Goal: Task Accomplishment & Management: Manage account settings

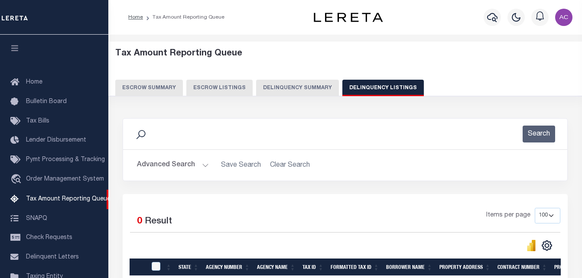
select select
select select "100"
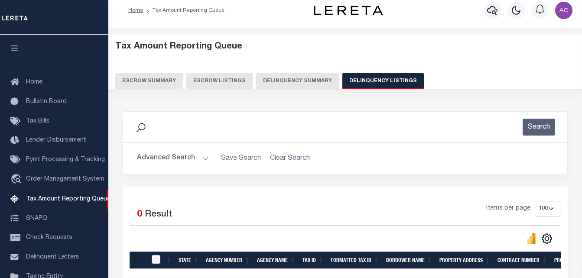
scroll to position [137, 0]
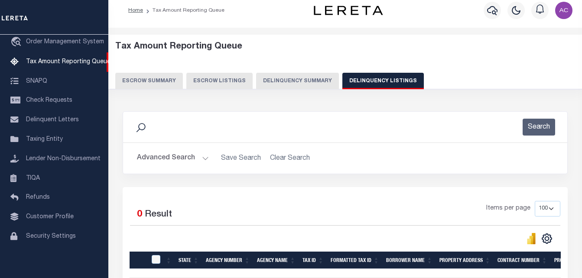
click at [179, 157] on button "Advanced Search" at bounding box center [173, 158] width 72 height 17
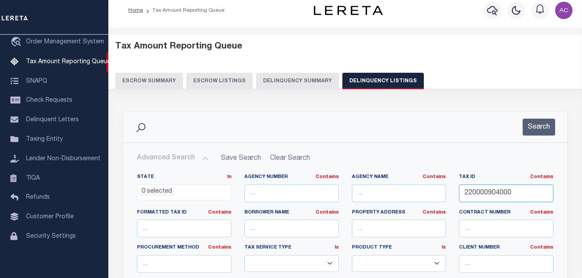
click at [485, 189] on input "220000904000" at bounding box center [506, 194] width 94 height 18
paste input "5"
type input "220000905000"
click at [534, 127] on button "Search" at bounding box center [539, 127] width 33 height 17
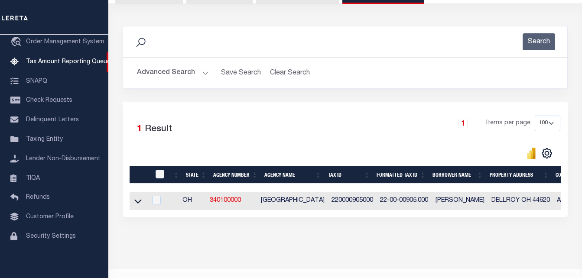
scroll to position [94, 0]
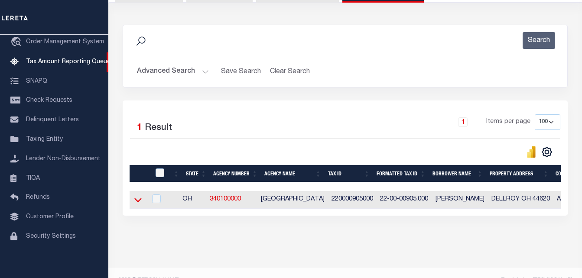
click at [136, 203] on icon at bounding box center [137, 199] width 7 height 9
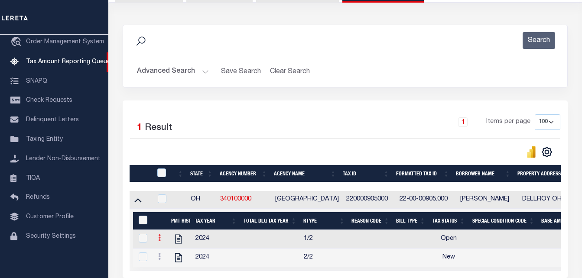
click at [159, 241] on icon at bounding box center [159, 237] width 3 height 7
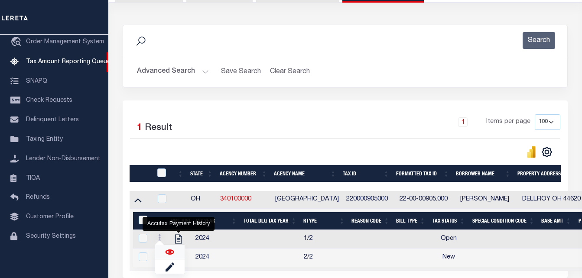
click at [171, 256] on img at bounding box center [170, 252] width 9 height 9
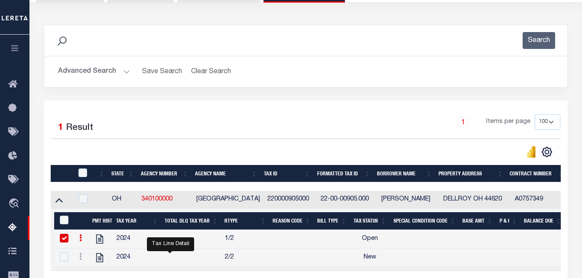
checkbox input "true"
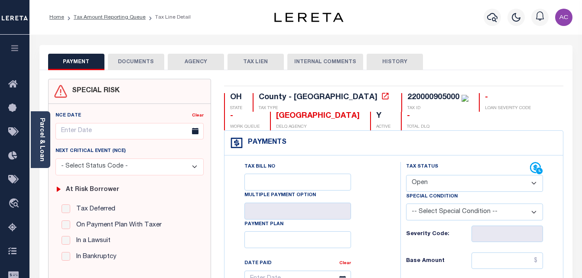
click at [485, 177] on select "- Select Status Code - Open Due/Unpaid Paid Incomplete No Tax Due Internal Refu…" at bounding box center [474, 183] width 137 height 17
select select "PYD"
click at [406, 176] on select "- Select Status Code - Open Due/Unpaid Paid Incomplete No Tax Due Internal Refu…" at bounding box center [474, 183] width 137 height 17
type input "[DATE]"
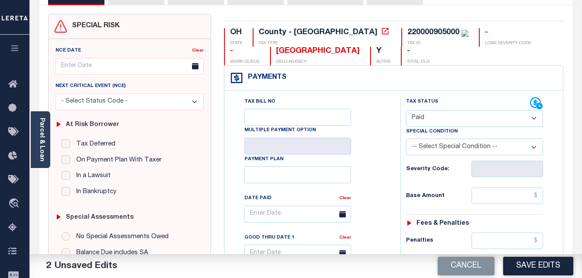
scroll to position [87, 0]
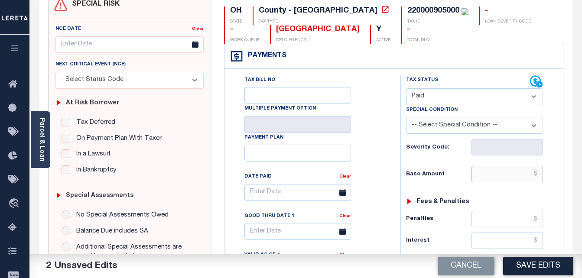
click at [484, 180] on input "text" at bounding box center [508, 174] width 72 height 16
paste input "3.84"
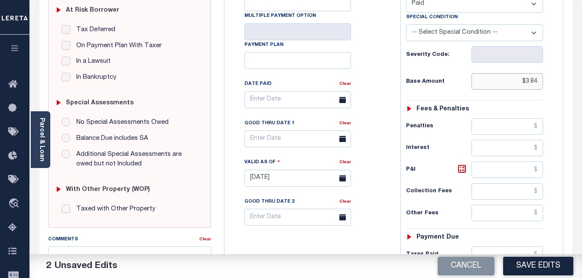
scroll to position [260, 0]
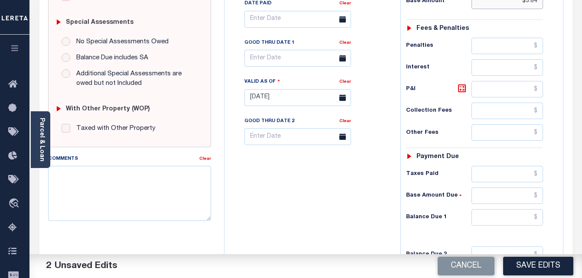
type input "$3.84"
click at [495, 221] on input "text" at bounding box center [508, 217] width 72 height 16
type input "$0.00"
click at [541, 267] on button "Save Edits" at bounding box center [538, 266] width 70 height 19
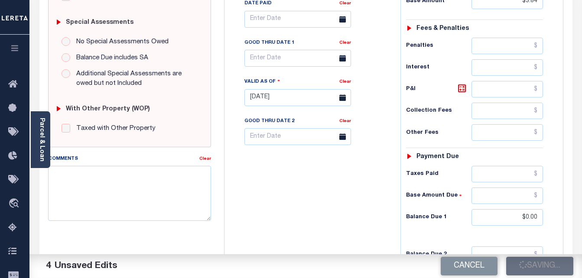
checkbox input "false"
type input "$3.84"
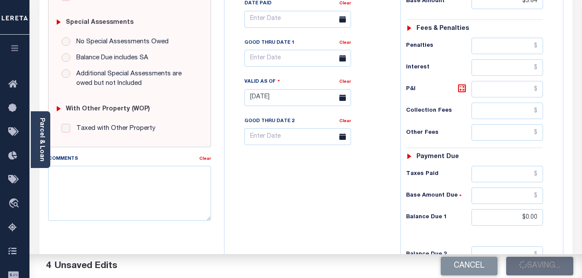
type input "$0"
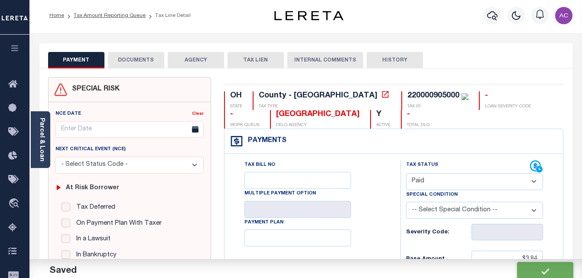
scroll to position [0, 0]
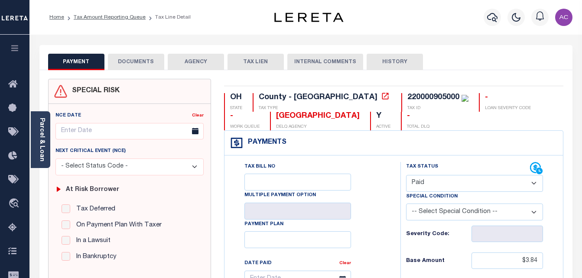
click at [135, 69] on button "DOCUMENTS" at bounding box center [136, 62] width 56 height 16
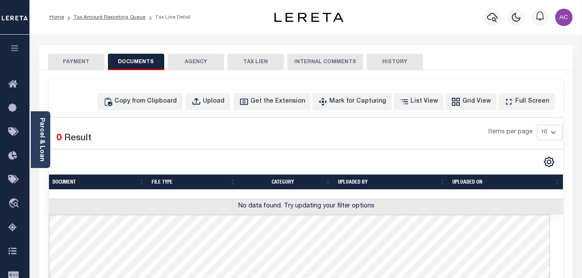
click at [166, 93] on div "Copy from Clipboard Upload Get the Extension Mark for Capturing Got it List Vie…" at bounding box center [306, 278] width 515 height 399
click at [166, 103] on div "Copy from Clipboard" at bounding box center [145, 102] width 62 height 10
select select "POP"
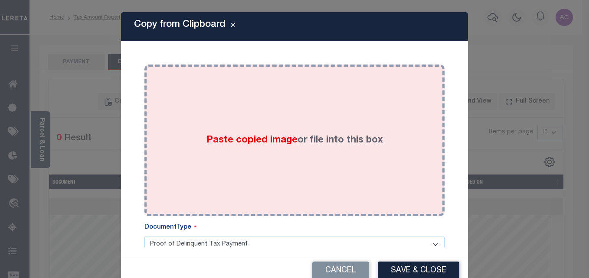
click at [282, 117] on div "Paste copied image or file into this box" at bounding box center [294, 140] width 287 height 139
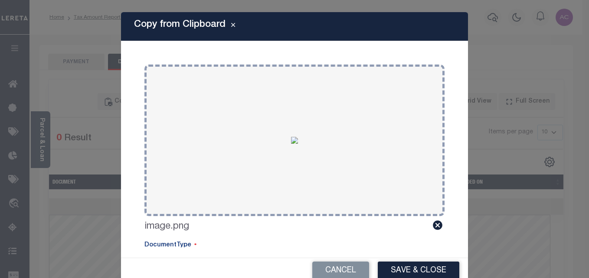
drag, startPoint x: 409, startPoint y: 272, endPoint x: 408, endPoint y: 268, distance: 4.4
click at [409, 272] on button "Save & Close" at bounding box center [417, 271] width 81 height 19
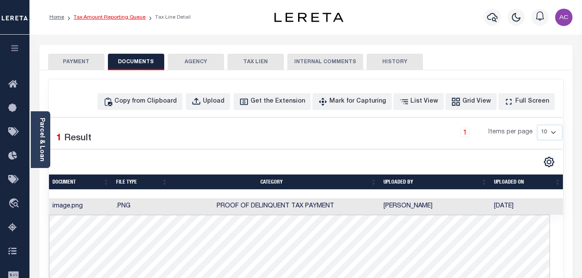
click at [117, 18] on link "Tax Amount Reporting Queue" at bounding box center [110, 17] width 72 height 5
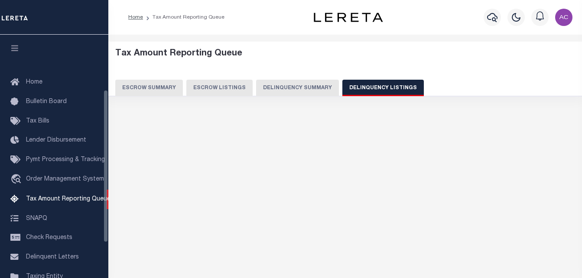
select select "100"
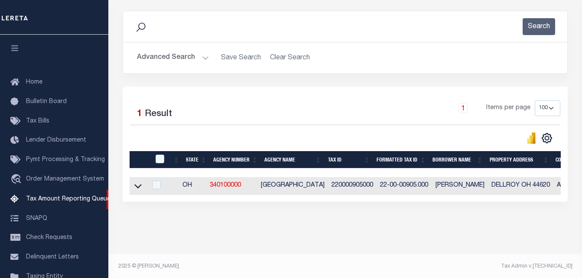
scroll to position [88, 0]
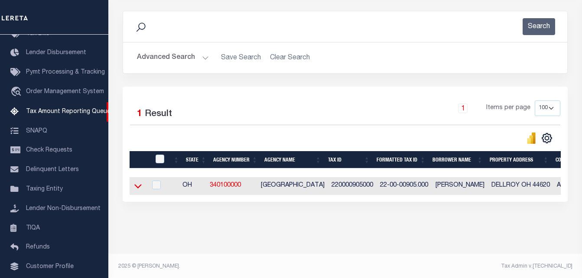
click at [137, 190] on icon at bounding box center [137, 186] width 7 height 9
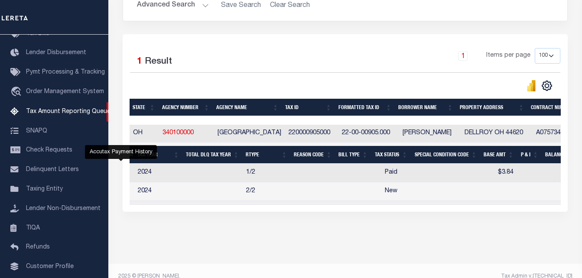
scroll to position [0, 0]
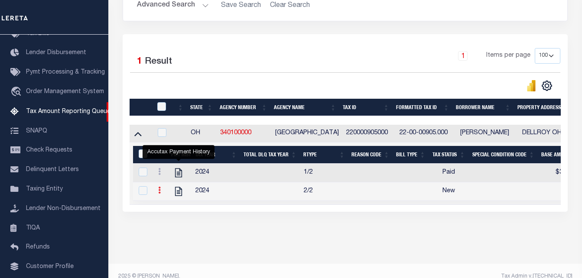
click at [157, 194] on link at bounding box center [160, 191] width 10 height 7
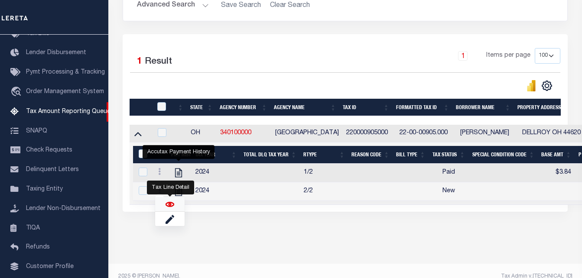
click at [170, 209] on img "" at bounding box center [170, 204] width 9 height 9
checkbox input "true"
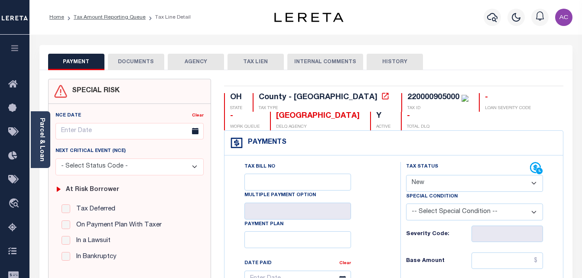
click at [441, 185] on select "- Select Status Code - Open Due/Unpaid Paid Incomplete No Tax Due Internal Refu…" at bounding box center [474, 183] width 137 height 17
select select "PYD"
click at [406, 176] on select "- Select Status Code - Open Due/Unpaid Paid Incomplete No Tax Due Internal Refu…" at bounding box center [474, 183] width 137 height 17
type input "[DATE]"
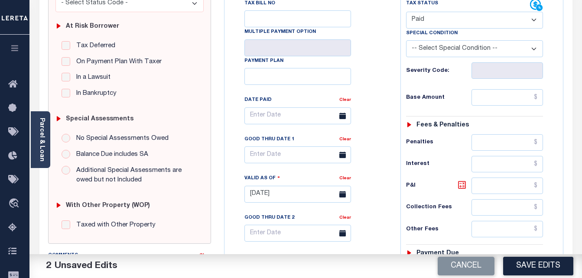
scroll to position [173, 0]
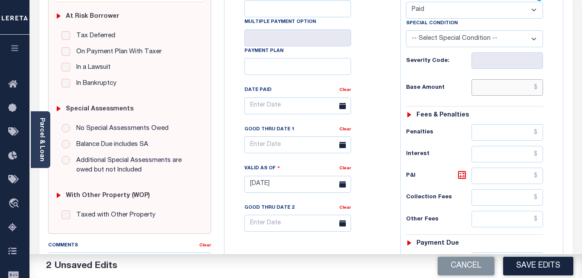
click at [490, 90] on input "text" at bounding box center [508, 87] width 72 height 16
paste input "3.84"
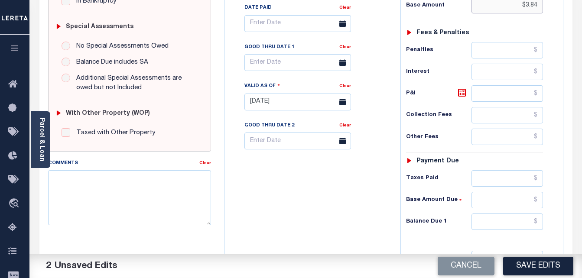
scroll to position [260, 0]
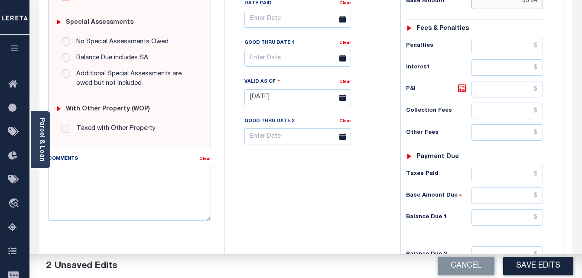
type input "$3.84"
click at [483, 218] on input "text" at bounding box center [508, 217] width 72 height 16
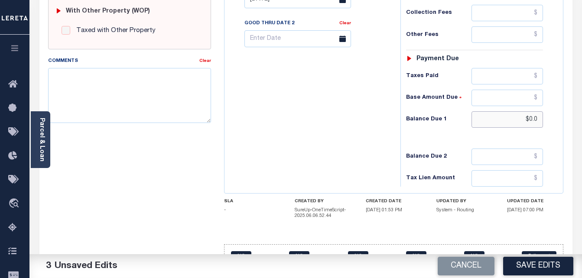
scroll to position [384, 0]
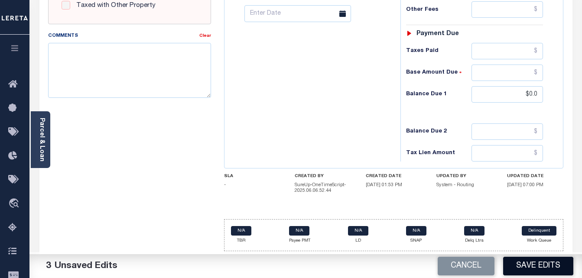
type input "$0.00"
click at [536, 267] on button "Save Edits" at bounding box center [538, 266] width 70 height 19
checkbox input "false"
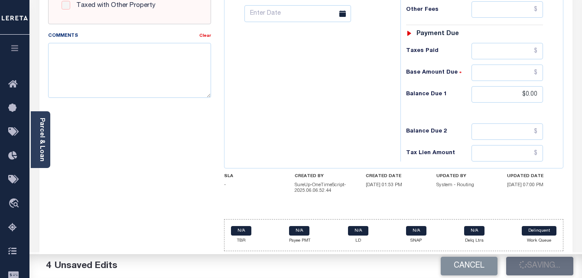
checkbox input "false"
type input "$3.84"
type input "$0"
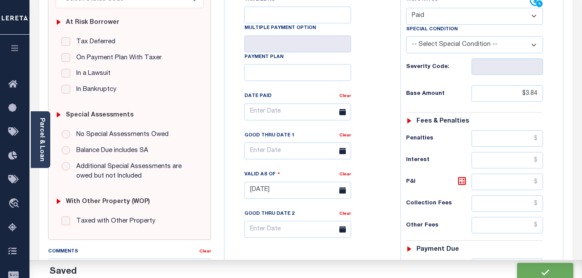
scroll to position [0, 0]
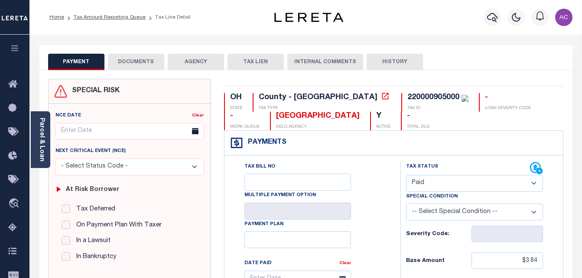
click at [131, 62] on button "DOCUMENTS" at bounding box center [136, 62] width 56 height 16
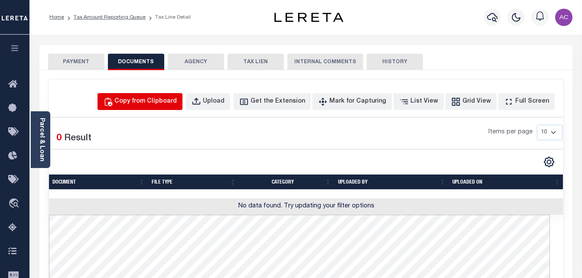
click at [148, 102] on div "Copy from Clipboard" at bounding box center [145, 102] width 62 height 10
select select "POP"
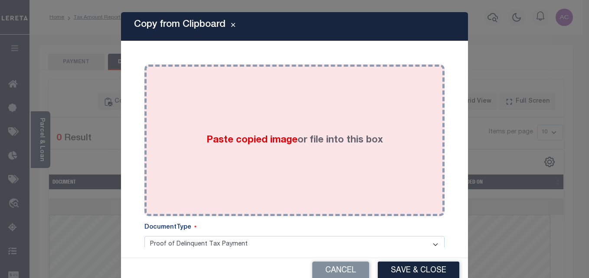
click at [310, 144] on label "Paste copied image or file into this box" at bounding box center [294, 140] width 176 height 14
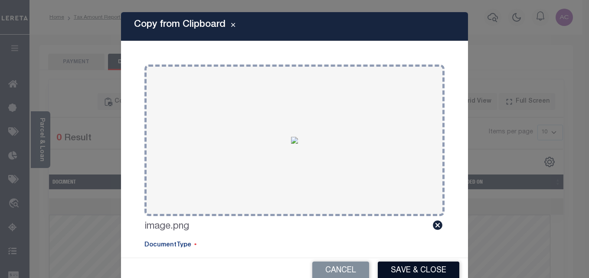
click at [420, 271] on button "Save & Close" at bounding box center [417, 271] width 81 height 19
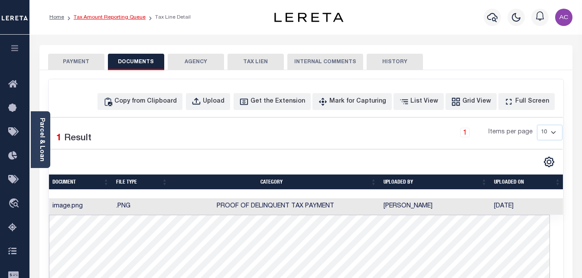
click at [103, 19] on link "Tax Amount Reporting Queue" at bounding box center [110, 17] width 72 height 5
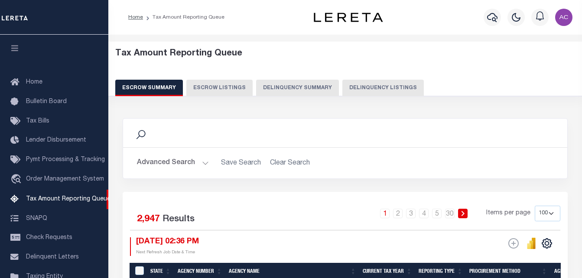
select select "100"
click at [351, 87] on button "Delinquency Listings" at bounding box center [382, 88] width 81 height 16
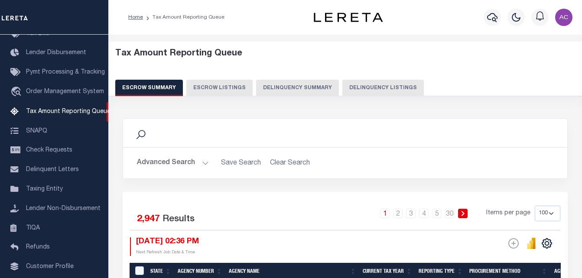
select select "100"
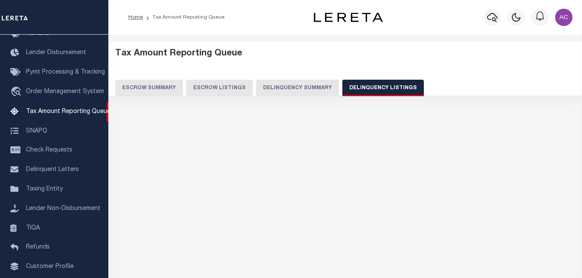
select select "100"
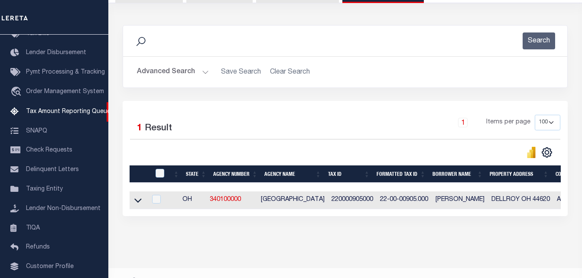
scroll to position [117, 0]
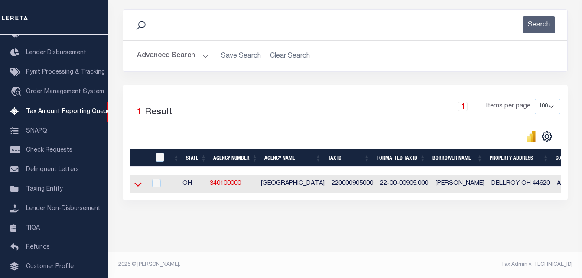
click at [138, 183] on icon at bounding box center [137, 184] width 7 height 9
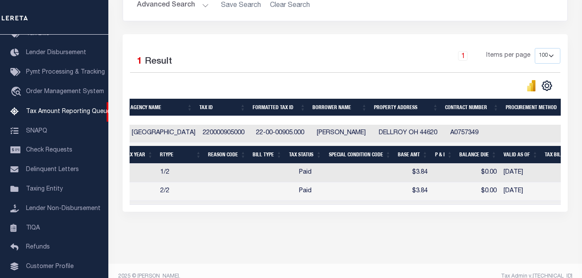
scroll to position [0, 0]
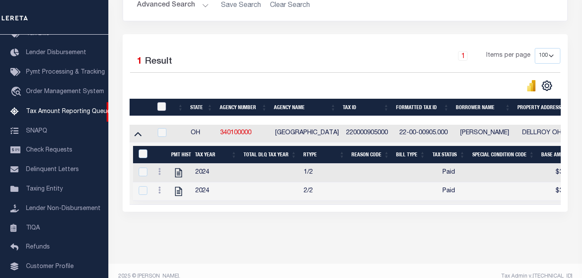
click at [164, 105] on input "checkbox" at bounding box center [161, 106] width 9 height 9
checkbox input "true"
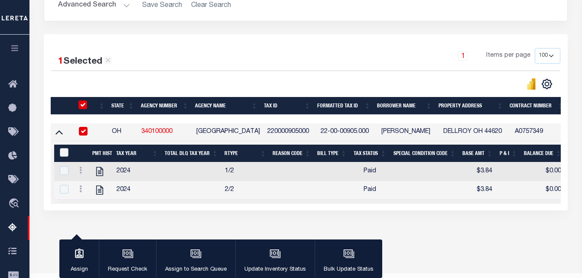
click at [62, 151] on input "&nbsp;" at bounding box center [64, 152] width 9 height 9
checkbox input "true"
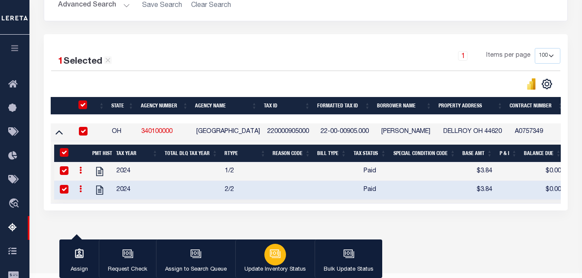
click at [280, 258] on div "button" at bounding box center [275, 255] width 22 height 22
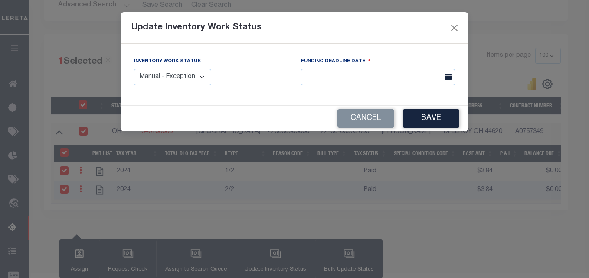
click at [202, 77] on select "Manual - Exception Pended - Awaiting Search Late Add Exception Completed" at bounding box center [172, 77] width 77 height 17
select select "4"
click at [134, 69] on select "Manual - Exception Pended - Awaiting Search Late Add Exception Completed" at bounding box center [172, 77] width 77 height 17
click at [426, 120] on button "Save" at bounding box center [431, 118] width 56 height 19
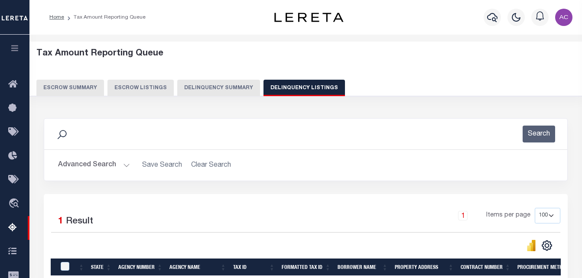
click at [85, 164] on button "Advanced Search" at bounding box center [94, 165] width 72 height 17
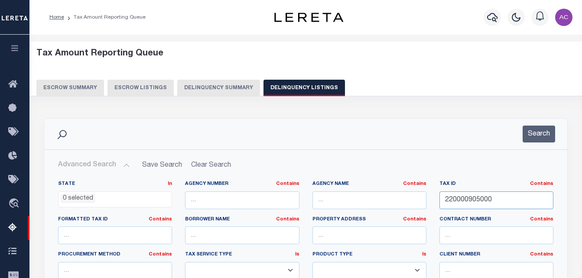
click at [458, 203] on input "220000905000" at bounding box center [496, 201] width 114 height 18
paste input "6"
type input "220000906000"
click at [536, 136] on button "Search" at bounding box center [539, 134] width 33 height 17
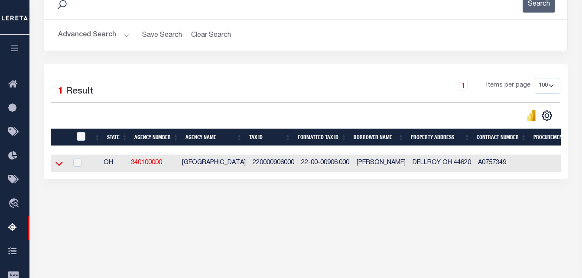
click at [59, 168] on icon at bounding box center [58, 163] width 7 height 9
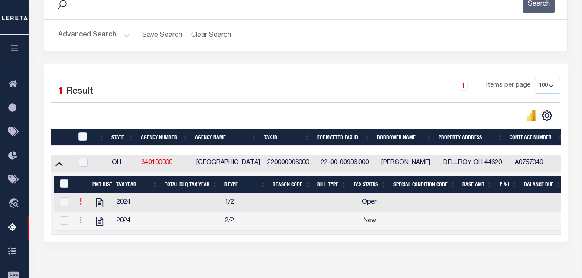
click at [81, 205] on icon at bounding box center [80, 201] width 3 height 7
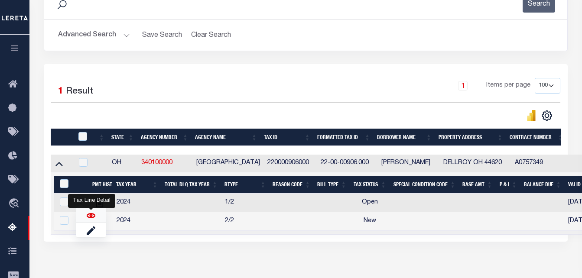
click at [88, 219] on img "" at bounding box center [91, 216] width 9 height 9
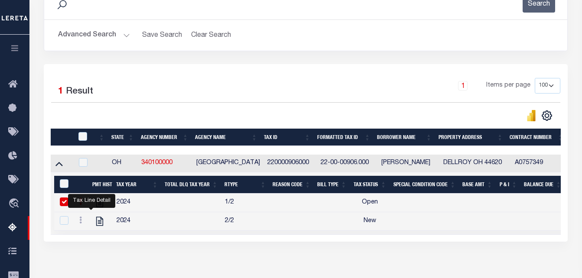
checkbox input "false"
checkbox input "true"
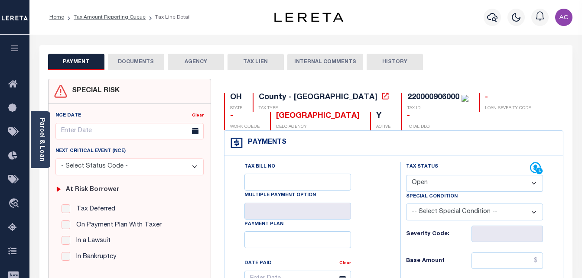
click at [458, 184] on select "- Select Status Code - Open Due/Unpaid Paid Incomplete No Tax Due Internal Refu…" at bounding box center [474, 183] width 137 height 17
select select "PYD"
click at [406, 176] on select "- Select Status Code - Open Due/Unpaid Paid Incomplete No Tax Due Internal Refu…" at bounding box center [474, 183] width 137 height 17
type input "[DATE]"
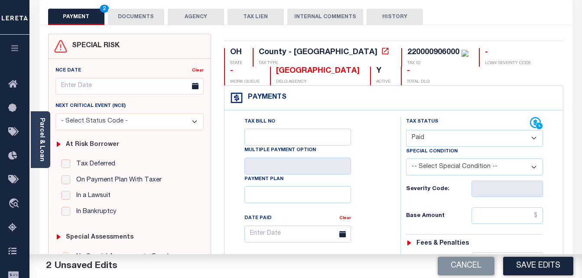
scroll to position [87, 0]
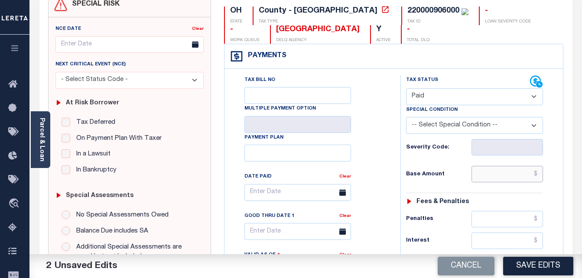
click at [481, 176] on input "text" at bounding box center [508, 174] width 72 height 16
paste input "9.36"
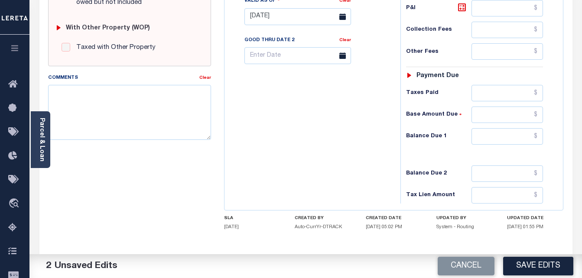
scroll to position [347, 0]
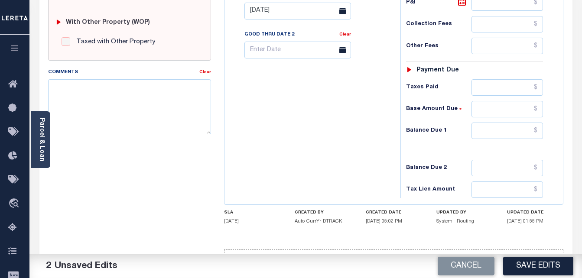
type input "$9.36"
drag, startPoint x: 491, startPoint y: 131, endPoint x: 488, endPoint y: 136, distance: 5.4
click at [491, 131] on input "text" at bounding box center [508, 131] width 72 height 16
type input "$0.00"
click at [533, 264] on button "Save Edits" at bounding box center [538, 266] width 70 height 19
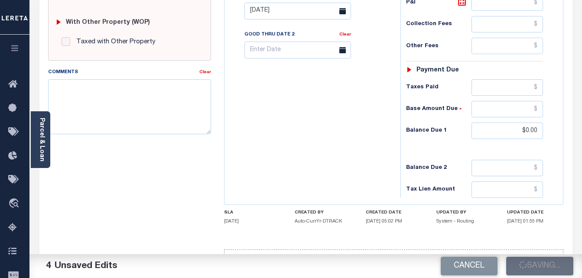
checkbox input "false"
type input "$9.36"
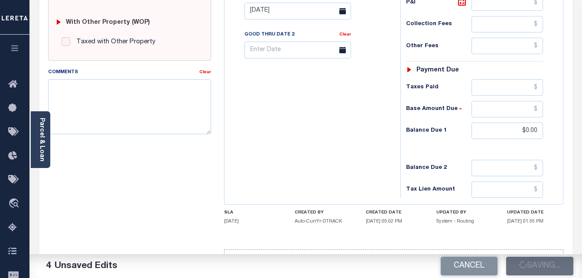
type input "$0"
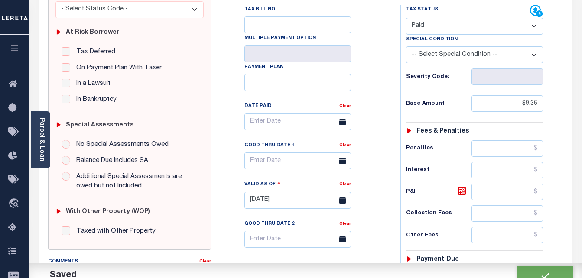
scroll to position [0, 0]
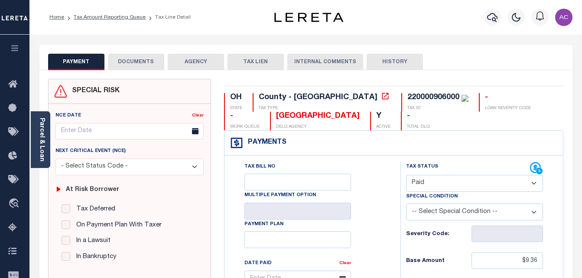
click at [125, 60] on button "DOCUMENTS" at bounding box center [136, 62] width 56 height 16
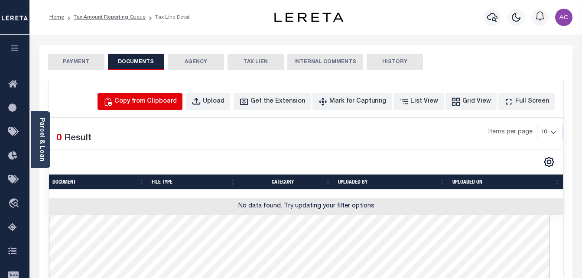
click at [152, 99] on div "Copy from Clipboard" at bounding box center [145, 102] width 62 height 10
select select "POP"
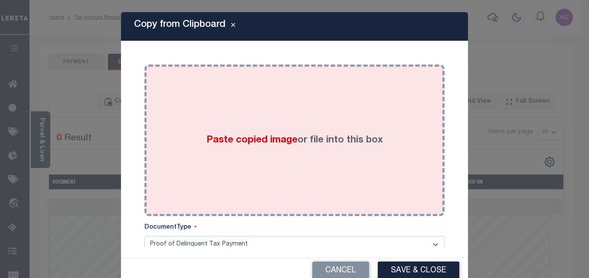
click at [198, 113] on div "Paste copied image or file into this box" at bounding box center [294, 140] width 287 height 139
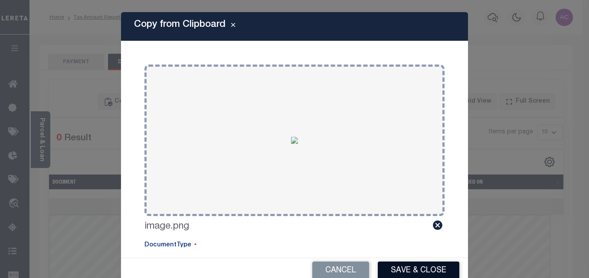
click at [423, 271] on button "Save & Close" at bounding box center [417, 271] width 81 height 19
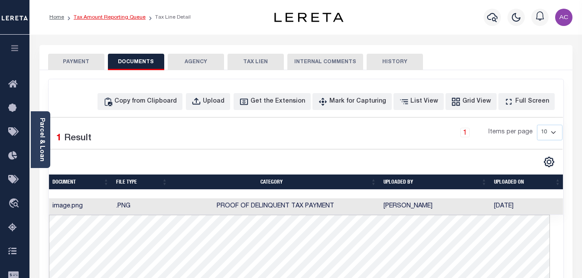
click at [99, 17] on link "Tax Amount Reporting Queue" at bounding box center [110, 17] width 72 height 5
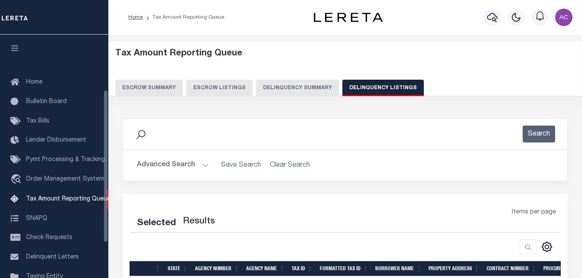
select select "100"
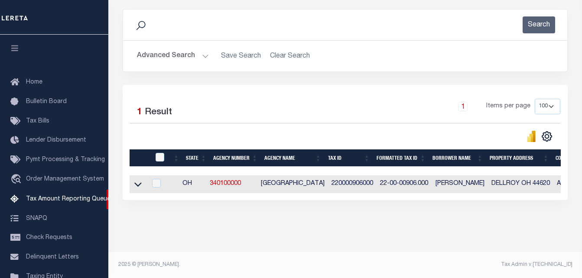
scroll to position [88, 0]
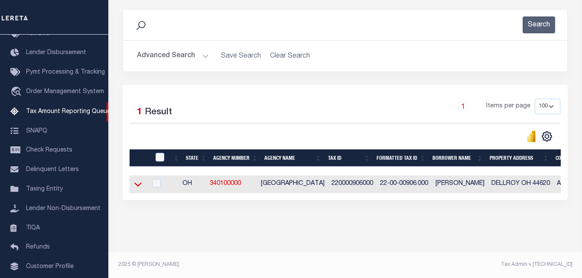
click at [134, 180] on icon at bounding box center [137, 184] width 7 height 9
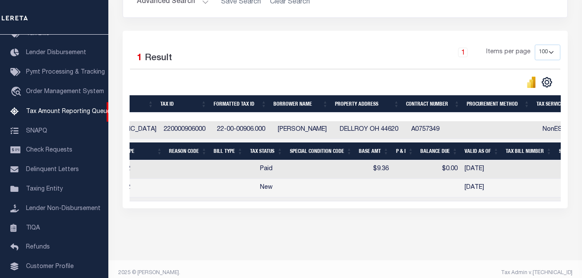
scroll to position [0, 0]
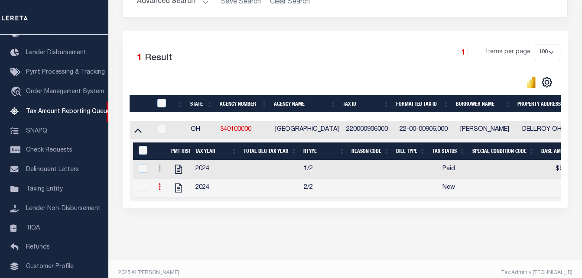
click at [161, 190] on link at bounding box center [160, 188] width 10 height 7
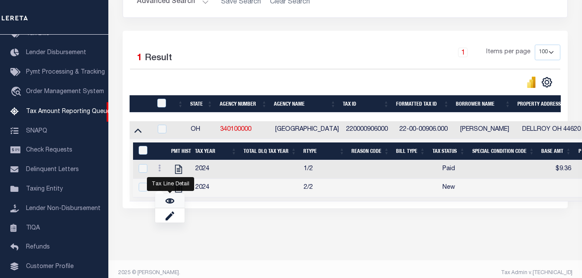
click at [176, 204] on link "" at bounding box center [169, 201] width 29 height 14
checkbox input "true"
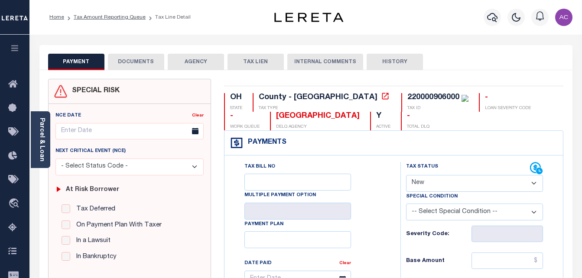
click at [452, 187] on select "- Select Status Code - Open Due/Unpaid Paid Incomplete No Tax Due Internal Refu…" at bounding box center [474, 183] width 137 height 17
select select "PYD"
click at [406, 176] on select "- Select Status Code - Open Due/Unpaid Paid Incomplete No Tax Due Internal Refu…" at bounding box center [474, 183] width 137 height 17
type input "[DATE]"
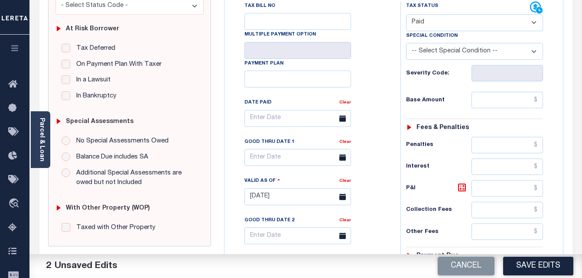
scroll to position [173, 0]
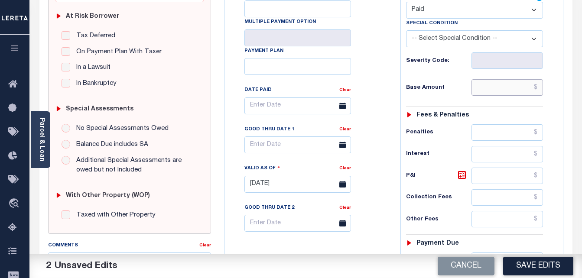
click at [485, 93] on input "text" at bounding box center [508, 87] width 72 height 16
paste input "9.36"
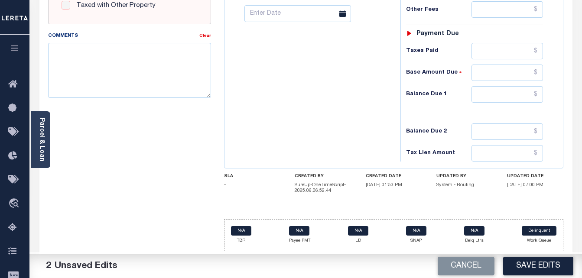
type input "$9.36"
click at [484, 96] on input "text" at bounding box center [508, 94] width 72 height 16
type input "$0.00"
click at [546, 267] on button "Save Edits" at bounding box center [538, 266] width 70 height 19
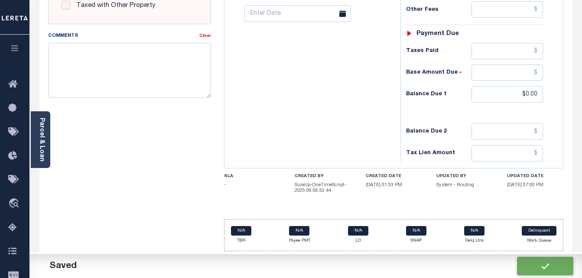
checkbox input "false"
type input "$9.36"
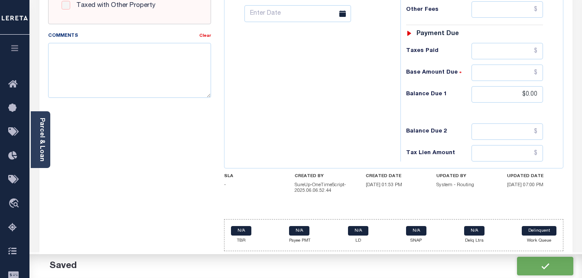
type input "$0"
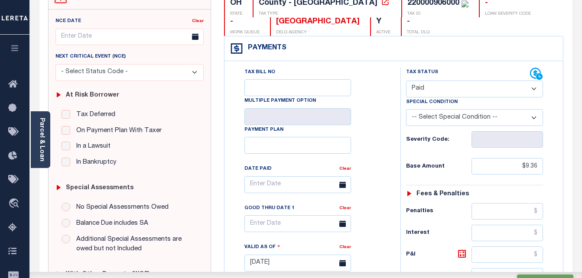
scroll to position [37, 0]
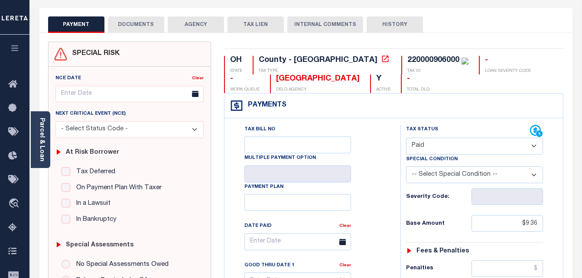
click at [130, 22] on button "DOCUMENTS" at bounding box center [136, 24] width 56 height 16
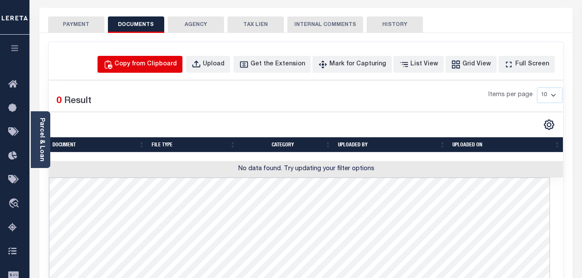
click at [150, 66] on div "Copy from Clipboard" at bounding box center [145, 65] width 62 height 10
select select "POP"
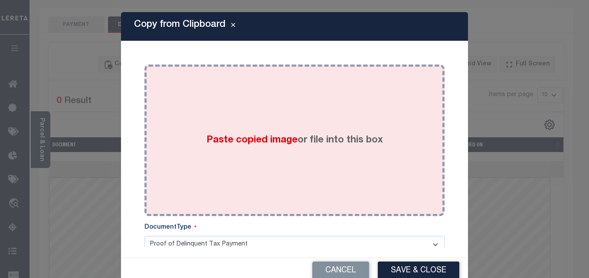
click at [173, 106] on div "Paste copied image or file into this box" at bounding box center [294, 140] width 287 height 139
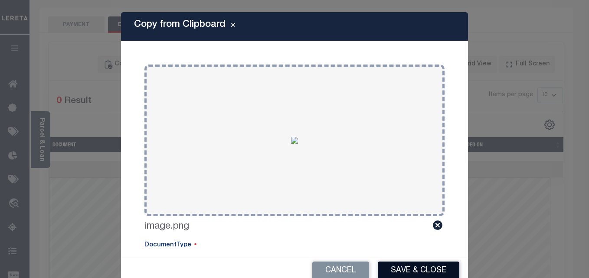
click at [421, 270] on button "Save & Close" at bounding box center [417, 271] width 81 height 19
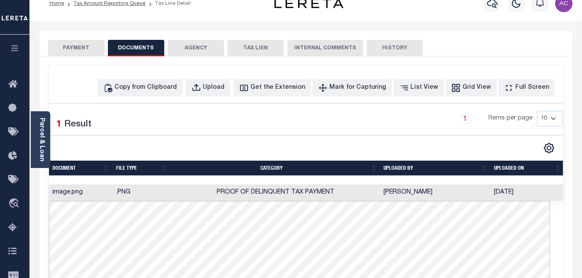
scroll to position [0, 0]
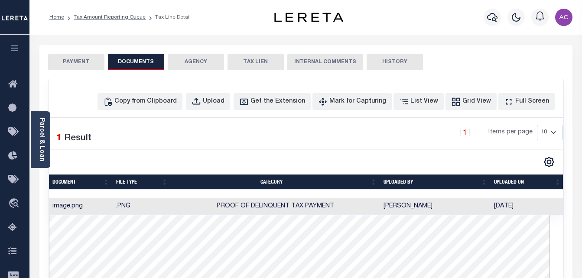
click at [110, 13] on li "Tax Amount Reporting Queue" at bounding box center [104, 17] width 81 height 8
click at [111, 16] on link "Tax Amount Reporting Queue" at bounding box center [110, 17] width 72 height 5
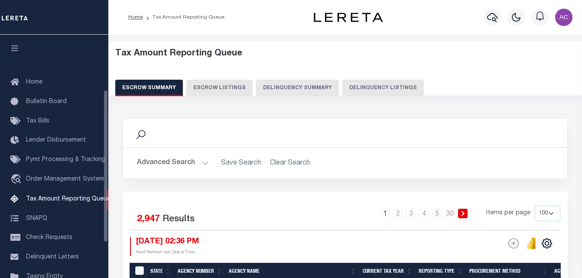
select select "100"
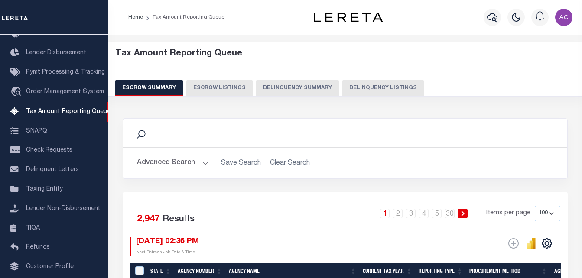
click at [363, 84] on button "Delinquency Listings" at bounding box center [382, 88] width 81 height 16
select select "100"
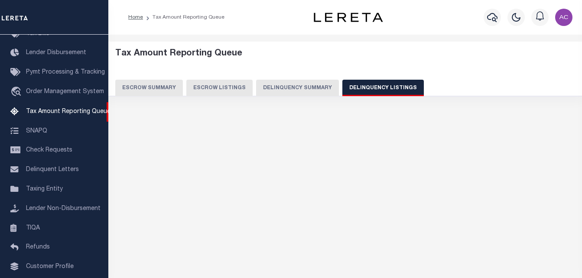
select select "100"
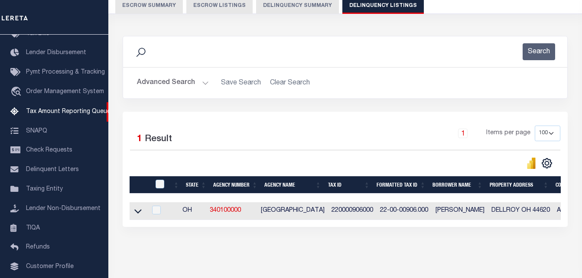
scroll to position [117, 0]
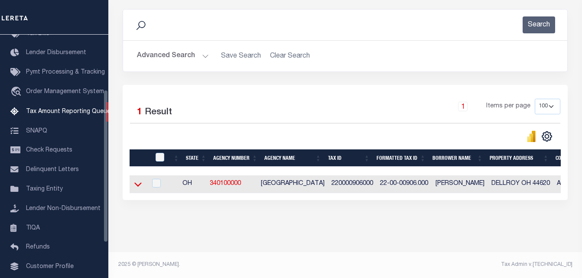
click at [140, 180] on icon at bounding box center [137, 184] width 7 height 9
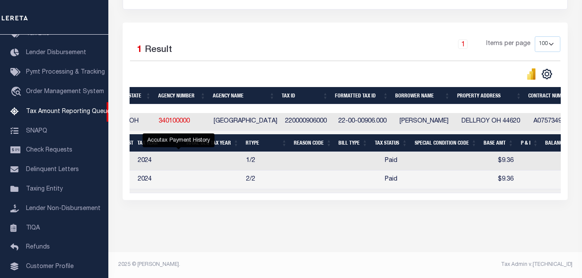
scroll to position [0, 0]
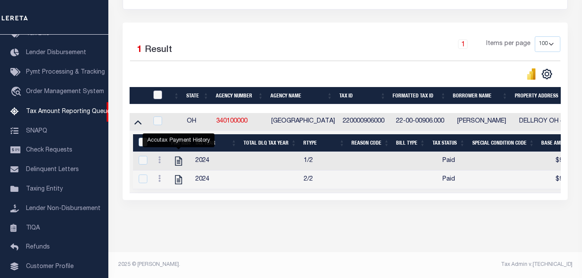
click at [154, 91] on input "checkbox" at bounding box center [157, 95] width 9 height 9
checkbox input "true"
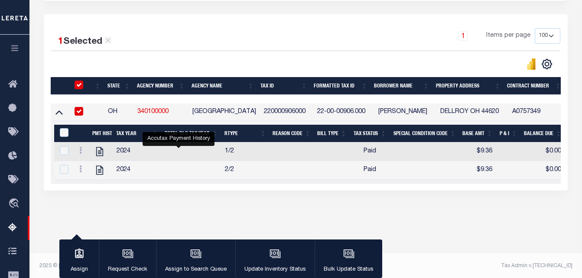
scroll to position [179, 0]
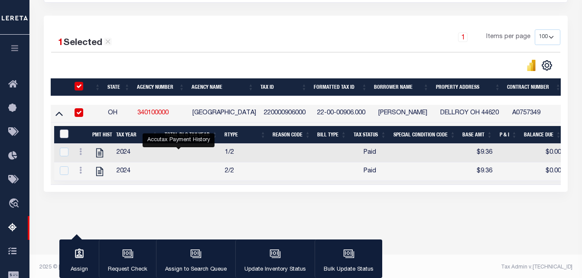
click at [64, 134] on input "&nbsp;" at bounding box center [64, 134] width 9 height 9
checkbox input "true"
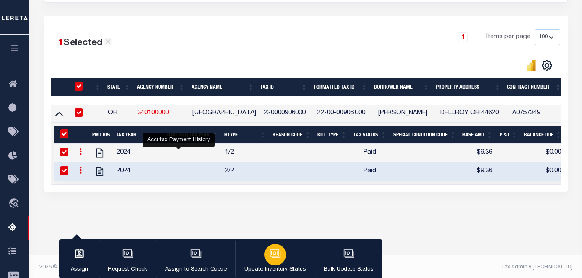
click at [277, 255] on icon "button" at bounding box center [274, 253] width 9 height 7
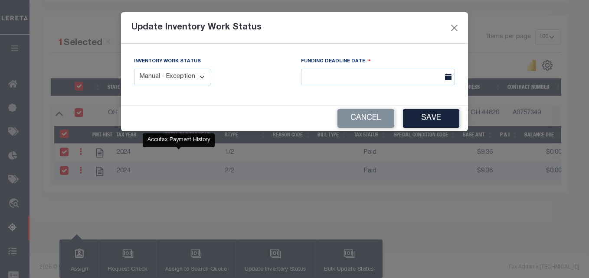
click at [198, 80] on select "Manual - Exception Pended - Awaiting Search Late Add Exception Completed" at bounding box center [172, 77] width 77 height 17
select select "4"
click at [134, 69] on select "Manual - Exception Pended - Awaiting Search Late Add Exception Completed" at bounding box center [172, 77] width 77 height 17
click at [436, 121] on button "Save" at bounding box center [431, 118] width 56 height 19
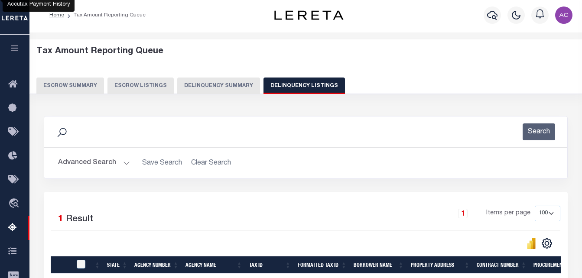
scroll to position [0, 0]
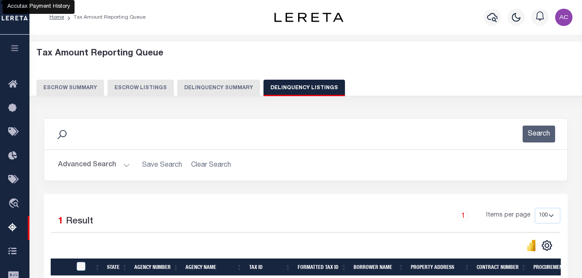
click at [83, 165] on button "Advanced Search" at bounding box center [94, 165] width 72 height 17
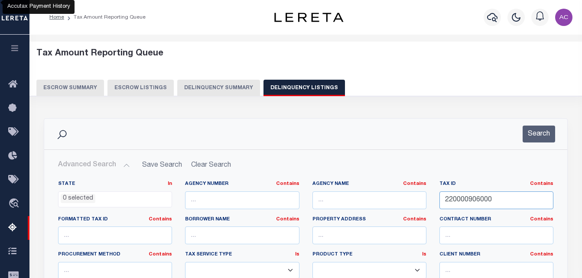
click at [465, 198] on input "220000906000" at bounding box center [496, 201] width 114 height 18
paste input "7"
type input "220000907000"
click at [535, 137] on button "Search" at bounding box center [539, 134] width 33 height 17
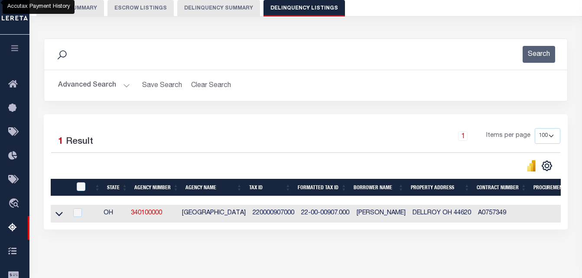
scroll to position [87, 0]
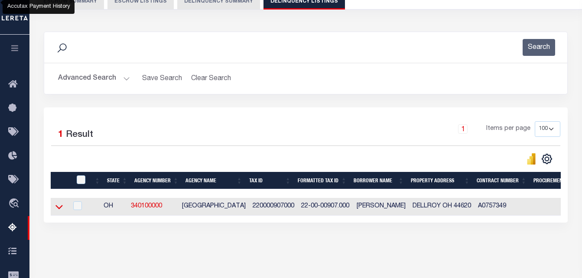
click at [59, 210] on icon at bounding box center [58, 207] width 7 height 4
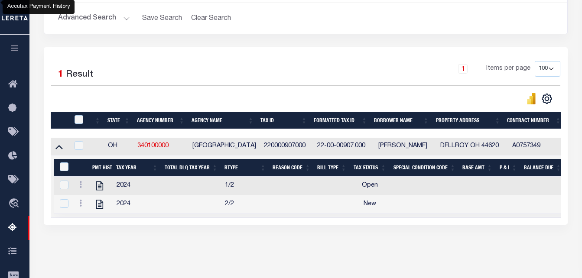
scroll to position [181, 0]
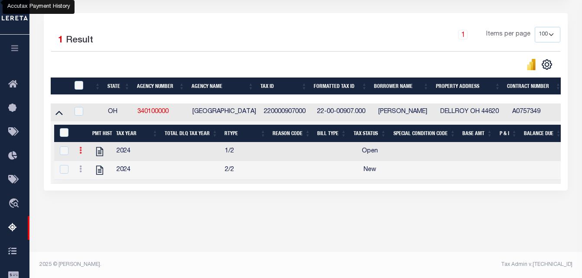
click at [80, 153] on icon at bounding box center [80, 150] width 3 height 7
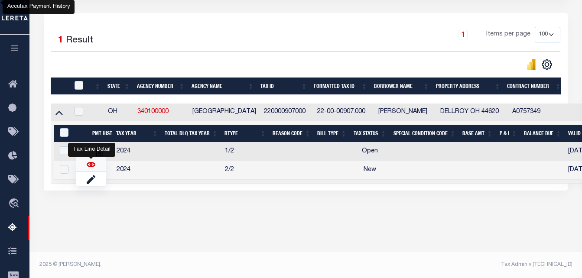
click at [90, 166] on img "" at bounding box center [91, 164] width 9 height 9
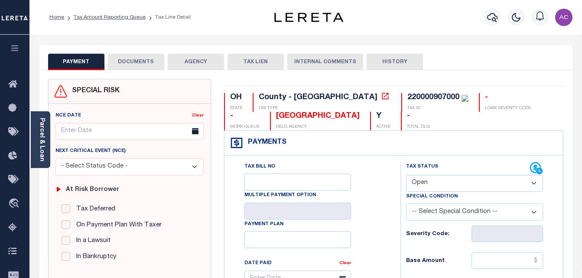
click at [418, 183] on select "- Select Status Code - Open Due/Unpaid Paid Incomplete No Tax Due Internal Refu…" at bounding box center [474, 183] width 137 height 17
select select "PYD"
click at [406, 176] on select "- Select Status Code - Open Due/Unpaid Paid Incomplete No Tax Due Internal Refu…" at bounding box center [474, 183] width 137 height 17
type input "[DATE]"
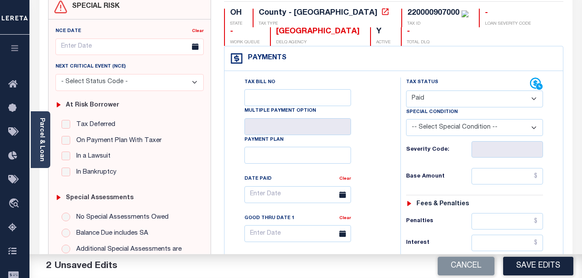
scroll to position [87, 0]
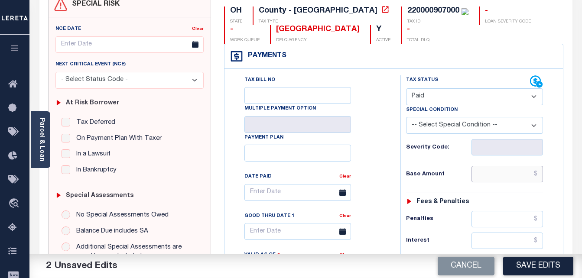
click at [480, 173] on input "text" at bounding box center [508, 174] width 72 height 16
paste input "3.84"
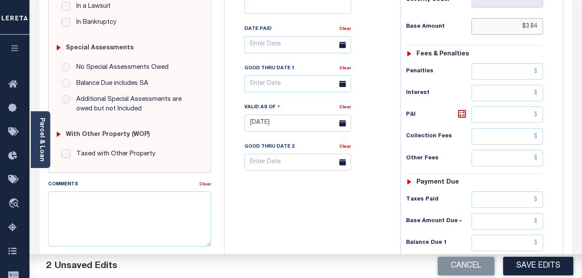
scroll to position [260, 0]
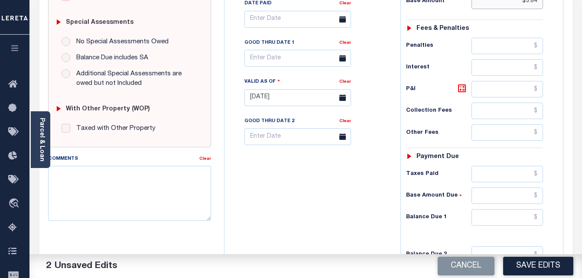
type input "$3.84"
drag, startPoint x: 481, startPoint y: 216, endPoint x: 476, endPoint y: 216, distance: 4.8
click at [481, 216] on input "text" at bounding box center [508, 217] width 72 height 16
type input "$0.00"
click at [547, 270] on button "Save Edits" at bounding box center [538, 266] width 70 height 19
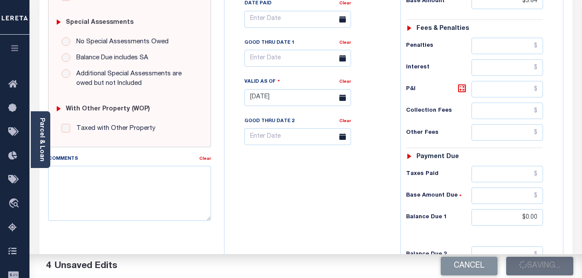
checkbox input "false"
type input "$3.84"
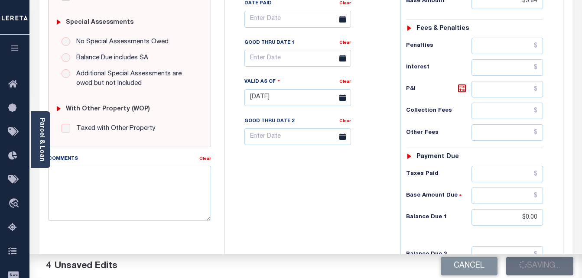
type input "$0"
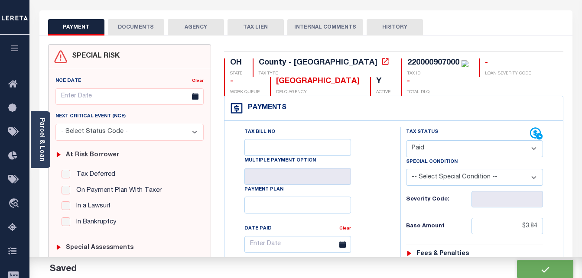
scroll to position [0, 0]
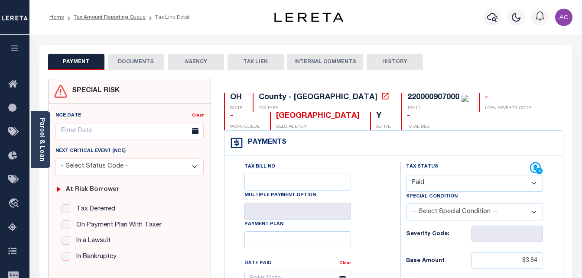
click at [146, 64] on button "DOCUMENTS" at bounding box center [136, 62] width 56 height 16
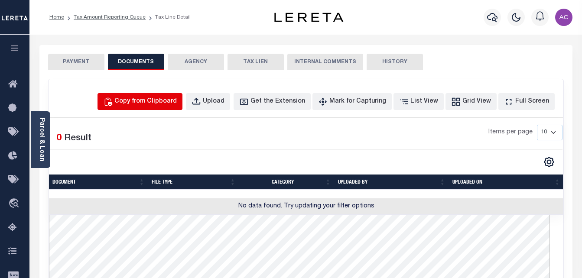
click at [159, 105] on div "Copy from Clipboard" at bounding box center [145, 102] width 62 height 10
select select "POP"
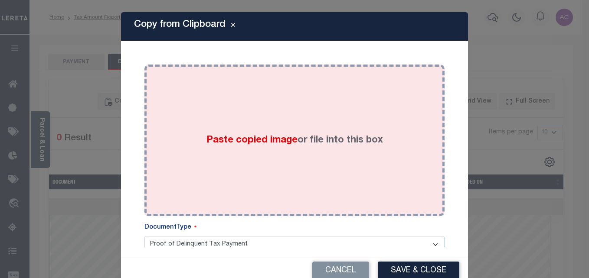
drag, startPoint x: 166, startPoint y: 128, endPoint x: 234, endPoint y: 154, distance: 72.8
click at [166, 128] on div "Paste copied image or file into this box" at bounding box center [294, 140] width 287 height 139
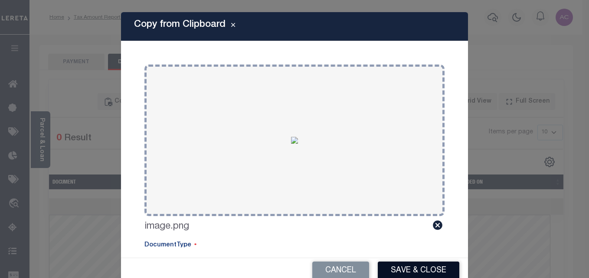
click at [419, 272] on button "Save & Close" at bounding box center [417, 271] width 81 height 19
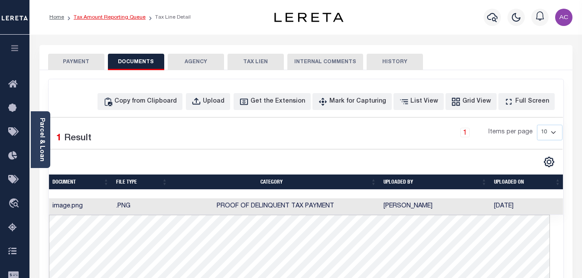
click at [117, 16] on link "Tax Amount Reporting Queue" at bounding box center [110, 17] width 72 height 5
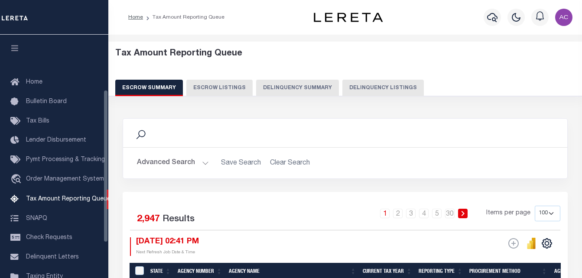
select select "100"
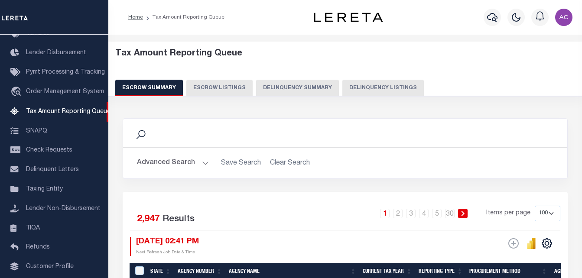
click at [351, 89] on button "Delinquency Listings" at bounding box center [382, 88] width 81 height 16
select select "100"
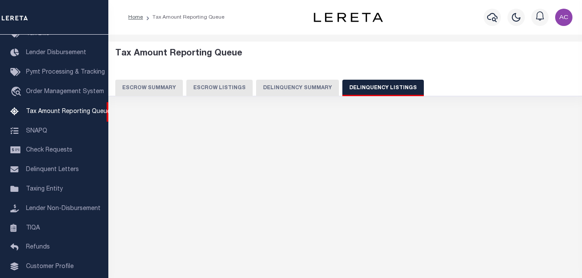
select select "100"
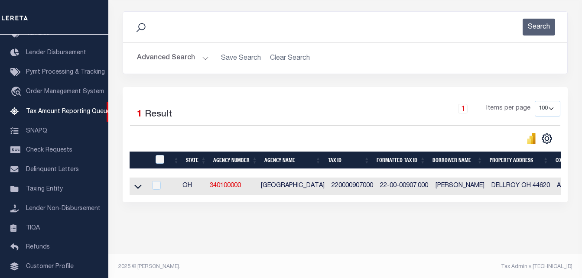
scroll to position [117, 0]
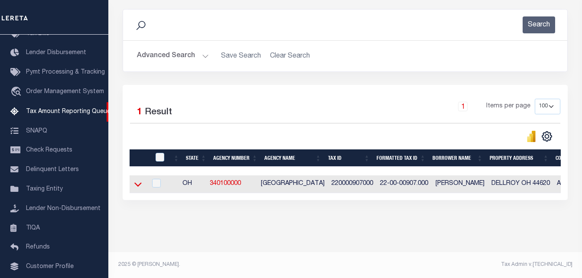
click at [137, 180] on icon at bounding box center [137, 184] width 7 height 9
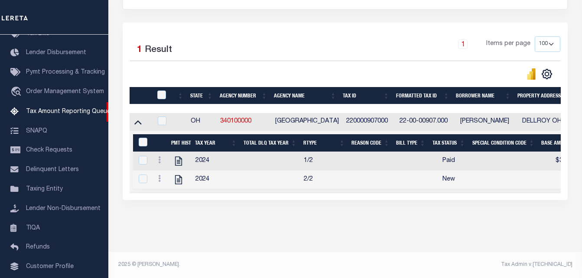
scroll to position [180, 0]
click at [159, 175] on icon at bounding box center [159, 178] width 3 height 7
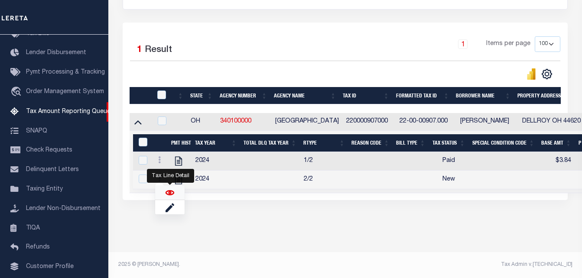
click at [167, 196] on img "" at bounding box center [170, 193] width 9 height 9
checkbox input "true"
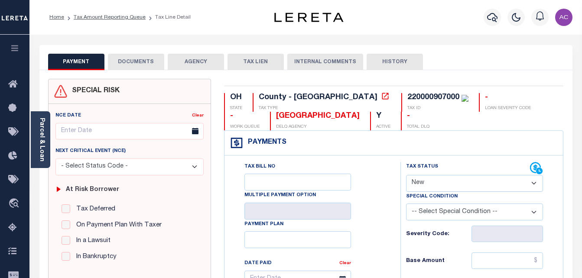
click at [447, 178] on select "- Select Status Code - Open Due/Unpaid Paid Incomplete No Tax Due Internal Refu…" at bounding box center [474, 183] width 137 height 17
select select "PYD"
click at [406, 176] on select "- Select Status Code - Open Due/Unpaid Paid Incomplete No Tax Due Internal Refu…" at bounding box center [474, 183] width 137 height 17
type input "[DATE]"
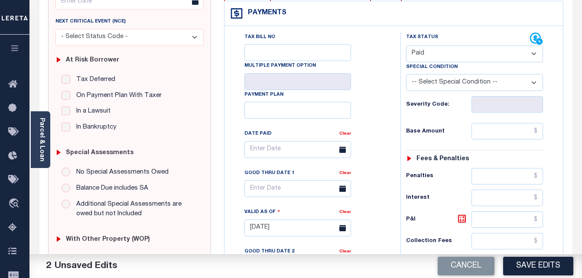
scroll to position [130, 0]
click at [497, 135] on input "text" at bounding box center [508, 131] width 72 height 16
paste input "3.84"
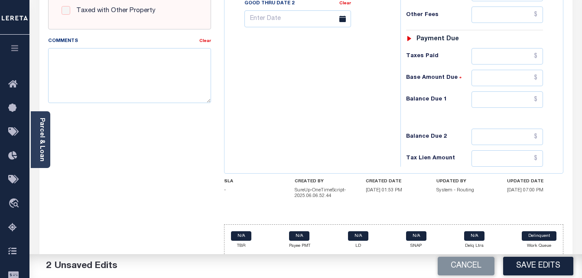
scroll to position [384, 0]
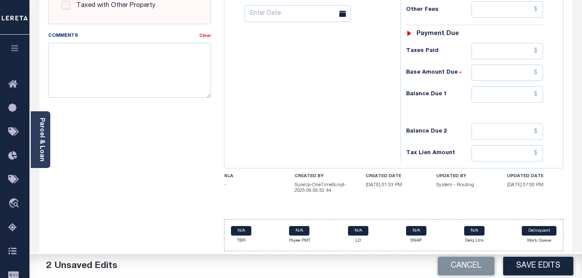
type input "$3.84"
click at [486, 99] on input "text" at bounding box center [508, 94] width 72 height 16
type input "$0.00"
click at [536, 267] on button "Save Edits" at bounding box center [538, 266] width 70 height 19
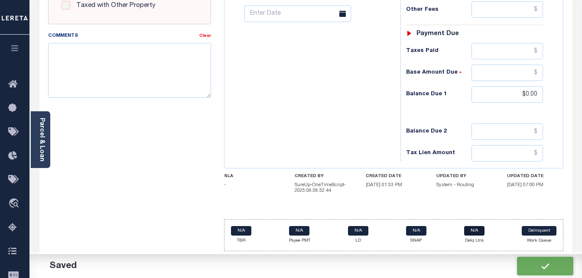
checkbox input "false"
type input "$3.84"
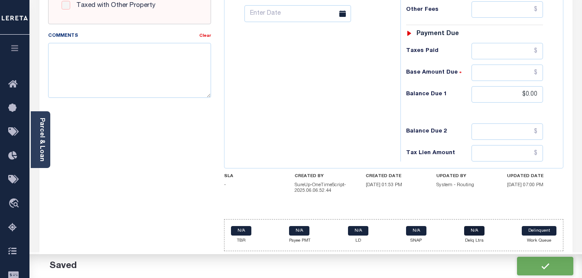
type input "$0"
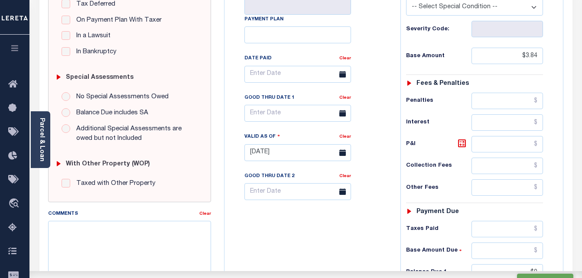
scroll to position [0, 0]
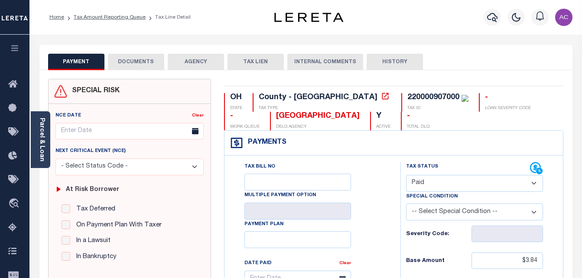
click at [141, 61] on button "DOCUMENTS" at bounding box center [136, 62] width 56 height 16
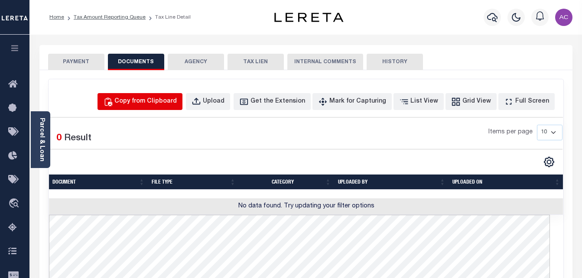
click at [145, 102] on div "Copy from Clipboard" at bounding box center [145, 102] width 62 height 10
select select "POP"
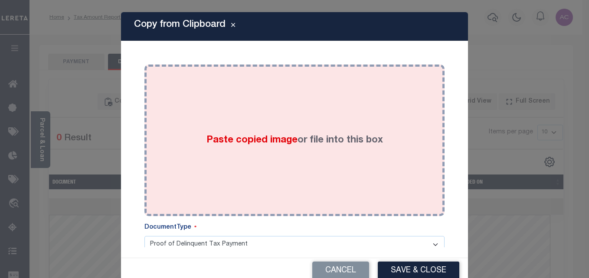
click at [160, 116] on div "Paste copied image or file into this box" at bounding box center [294, 140] width 287 height 139
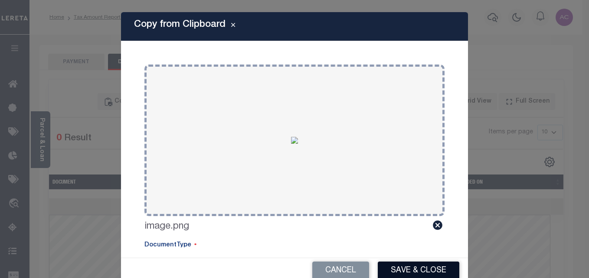
click at [416, 274] on button "Save & Close" at bounding box center [417, 271] width 81 height 19
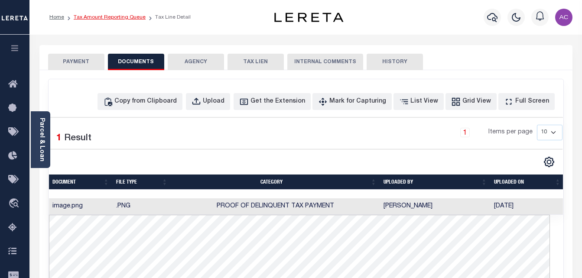
click at [96, 16] on link "Tax Amount Reporting Queue" at bounding box center [110, 17] width 72 height 5
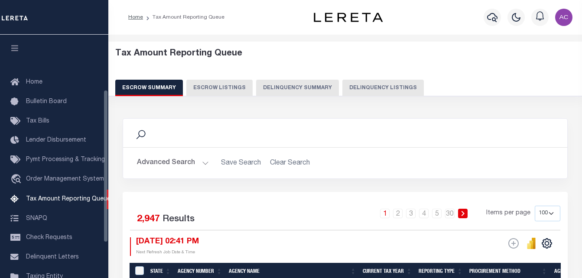
select select "100"
click at [351, 88] on button "Delinquency Listings" at bounding box center [382, 88] width 81 height 16
select select "100"
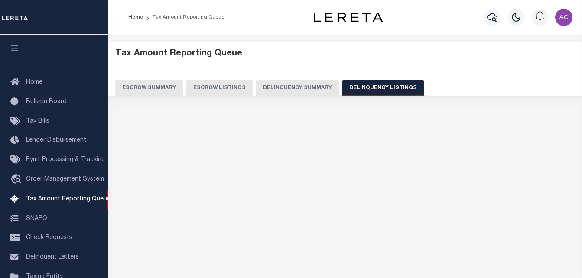
select select "100"
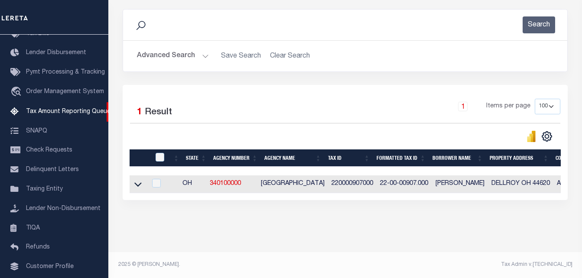
scroll to position [117, 0]
click at [137, 180] on icon at bounding box center [137, 184] width 7 height 9
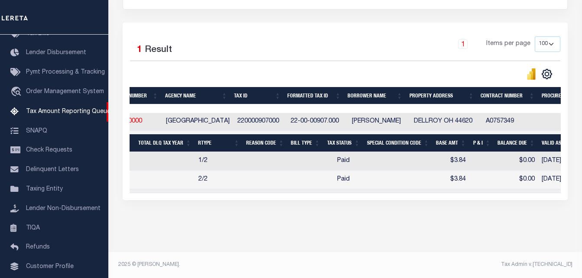
scroll to position [0, 0]
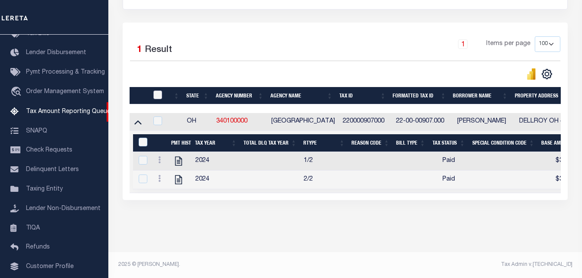
click at [159, 91] on input "checkbox" at bounding box center [157, 95] width 9 height 9
checkbox input "true"
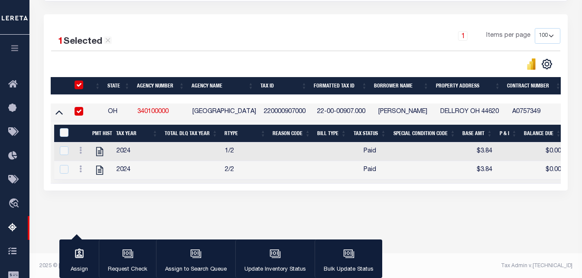
scroll to position [179, 0]
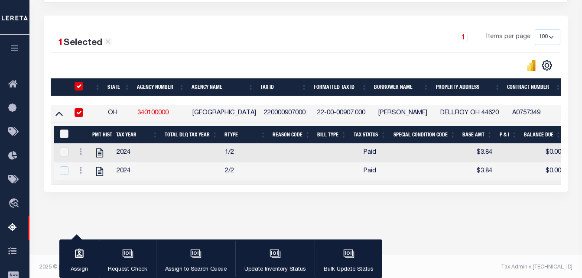
click at [64, 133] on input "&nbsp;" at bounding box center [64, 134] width 9 height 9
checkbox input "true"
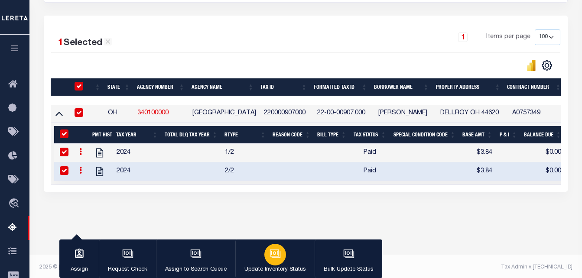
click at [282, 260] on div "button" at bounding box center [275, 255] width 22 height 22
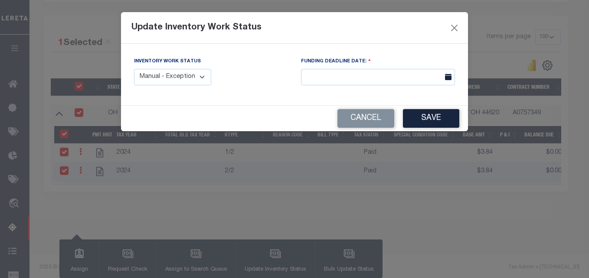
click at [195, 81] on select "Manual - Exception Pended - Awaiting Search Late Add Exception Completed" at bounding box center [172, 77] width 77 height 17
select select "4"
click at [134, 69] on select "Manual - Exception Pended - Awaiting Search Late Add Exception Completed" at bounding box center [172, 77] width 77 height 17
click at [433, 119] on button "Save" at bounding box center [431, 118] width 56 height 19
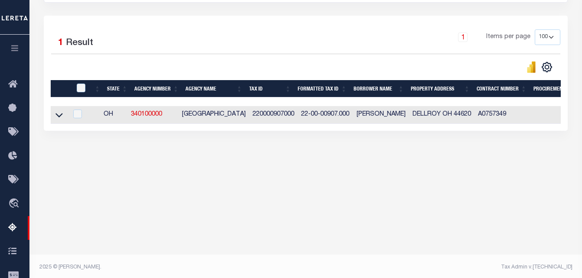
scroll to position [0, 0]
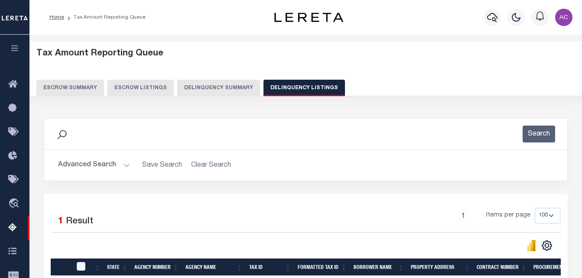
click at [82, 165] on button "Advanced Search" at bounding box center [94, 165] width 72 height 17
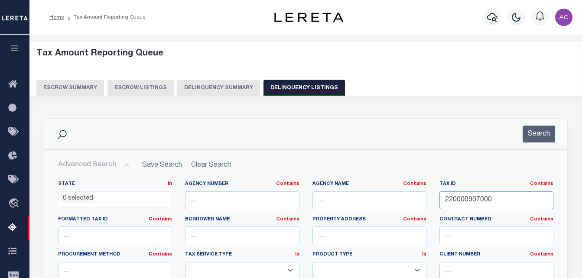
click at [464, 200] on input "220000907000" at bounding box center [496, 201] width 114 height 18
paste input "A010112180000403"
type input "A010112180000403"
click at [532, 131] on button "Search" at bounding box center [539, 134] width 33 height 17
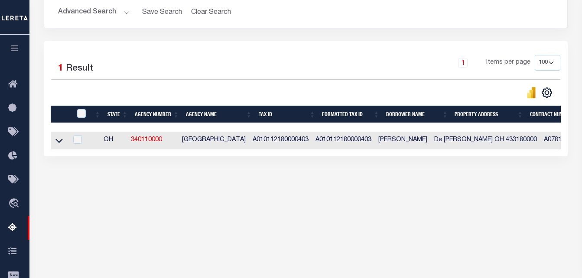
scroll to position [181, 0]
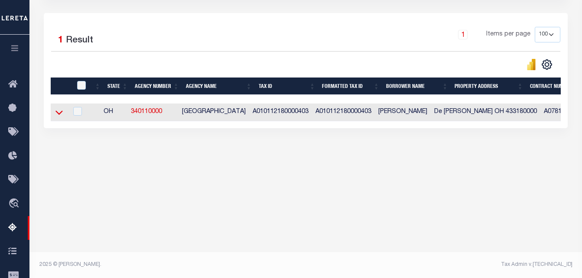
click at [59, 113] on icon at bounding box center [58, 112] width 7 height 9
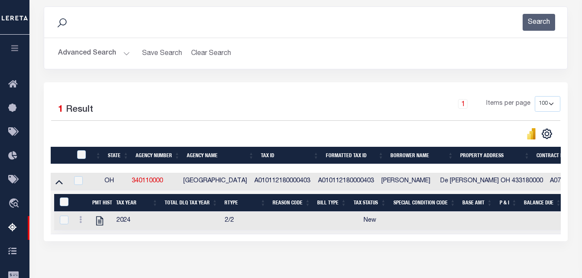
scroll to position [138, 0]
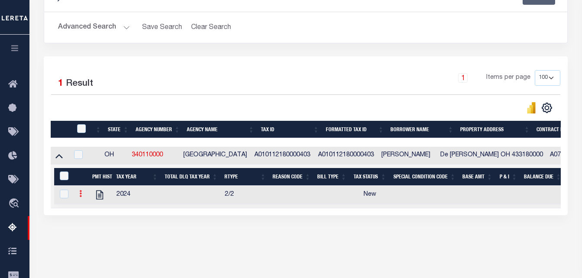
click at [79, 196] on icon at bounding box center [80, 193] width 3 height 7
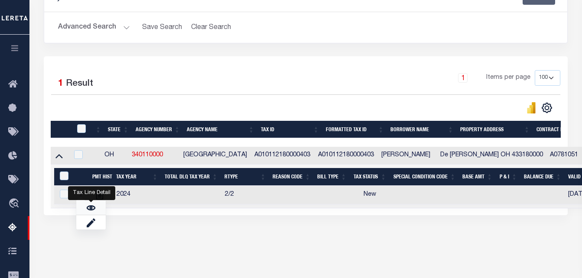
click at [91, 209] on img "" at bounding box center [91, 208] width 9 height 9
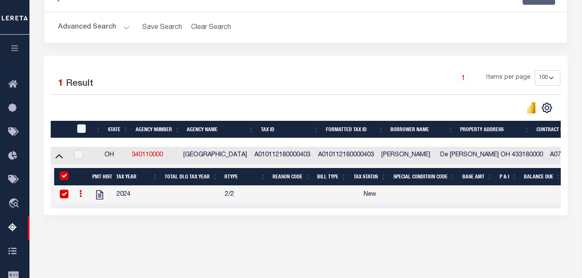
checkbox input "true"
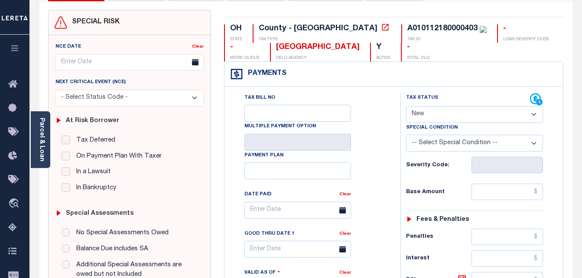
scroll to position [87, 0]
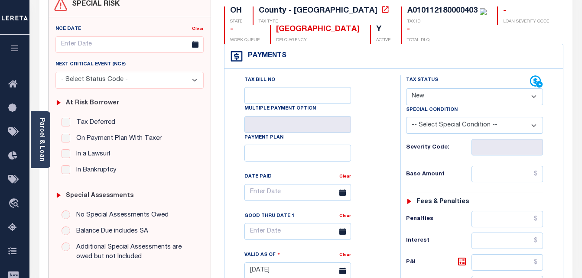
click at [468, 98] on select "- Select Status Code - Open Due/Unpaid Paid Incomplete No Tax Due Internal Refu…" at bounding box center [474, 96] width 137 height 17
select select "PYD"
click at [406, 89] on select "- Select Status Code - Open Due/Unpaid Paid Incomplete No Tax Due Internal Refu…" at bounding box center [474, 96] width 137 height 17
type input "[DATE]"
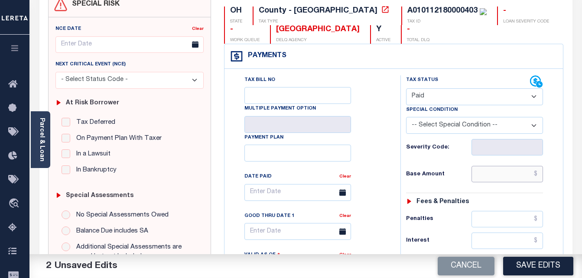
click at [488, 176] on input "text" at bounding box center [508, 174] width 72 height 16
paste input "59.20"
click at [530, 177] on input "$59.20" at bounding box center [508, 174] width 72 height 16
paste input "41.13"
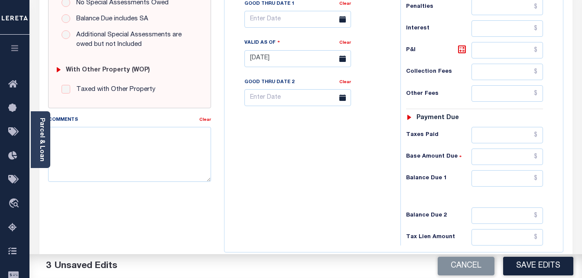
scroll to position [303, 0]
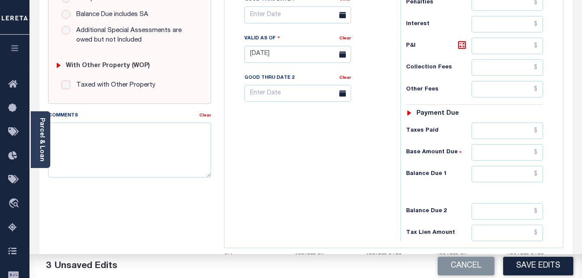
type input "$41.13"
click at [496, 175] on input "text" at bounding box center [508, 174] width 72 height 16
type input "$0.00"
click at [539, 271] on button "Save Edits" at bounding box center [538, 266] width 70 height 19
checkbox input "false"
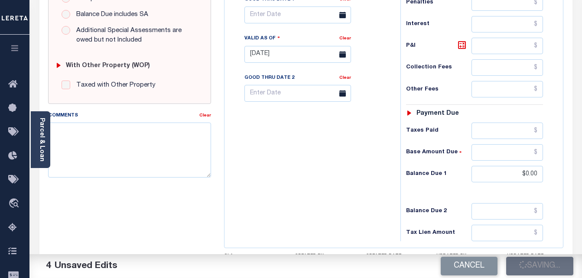
checkbox input "false"
type input "$41.13"
type input "$0"
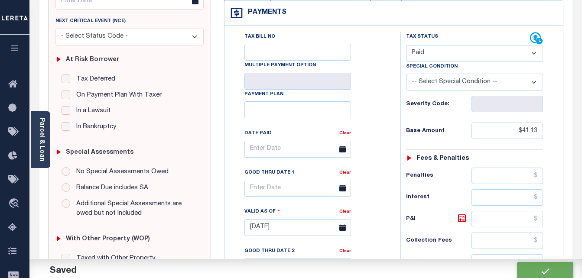
scroll to position [0, 0]
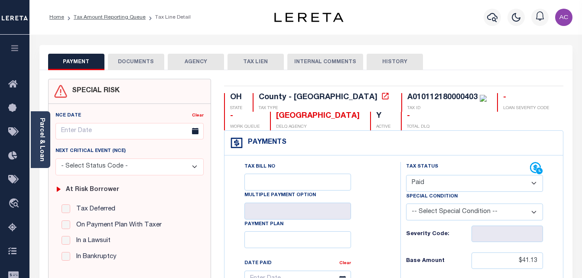
click at [142, 61] on button "DOCUMENTS" at bounding box center [136, 62] width 56 height 16
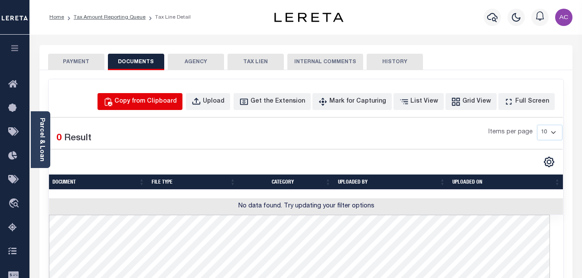
click at [154, 101] on div "Copy from Clipboard" at bounding box center [145, 102] width 62 height 10
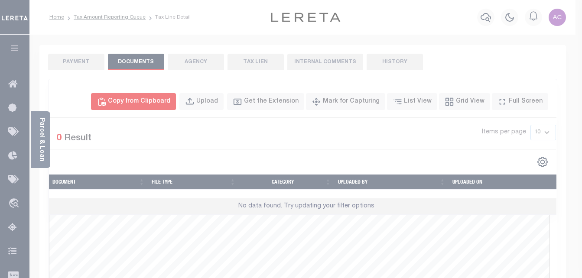
select select "POP"
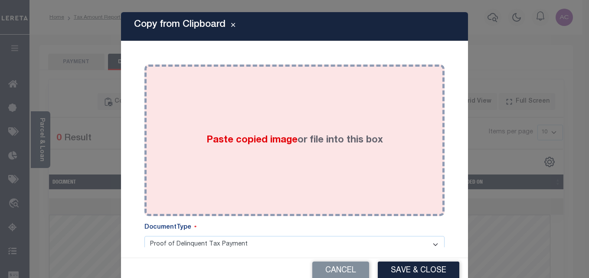
drag, startPoint x: 152, startPoint y: 118, endPoint x: 228, endPoint y: 166, distance: 89.6
click at [152, 118] on div "Paste copied image or file into this box" at bounding box center [294, 140] width 287 height 139
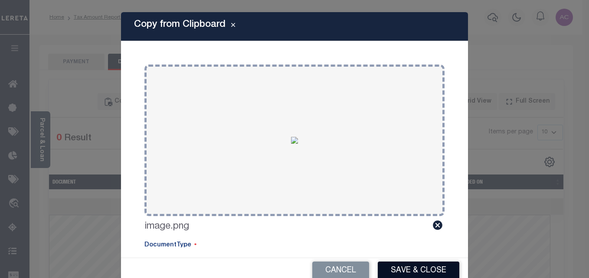
click at [406, 269] on button "Save & Close" at bounding box center [417, 271] width 81 height 19
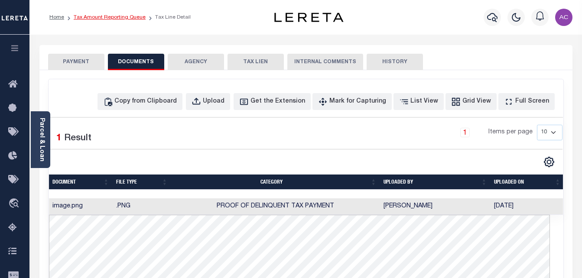
click at [111, 19] on link "Tax Amount Reporting Queue" at bounding box center [110, 17] width 72 height 5
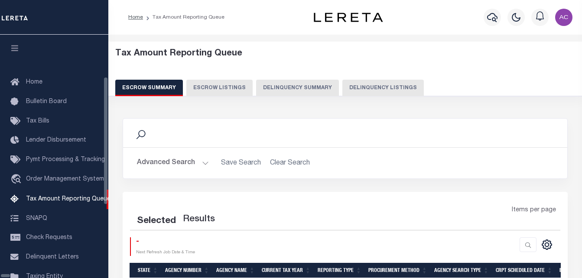
click at [342, 91] on button "Delinquency Listings" at bounding box center [382, 88] width 81 height 16
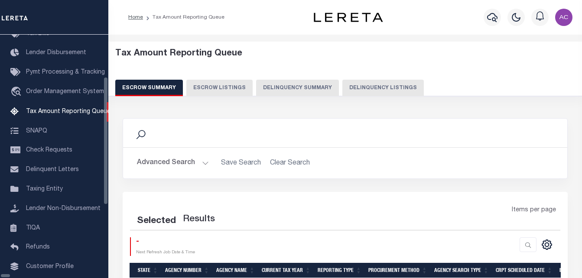
select select "100"
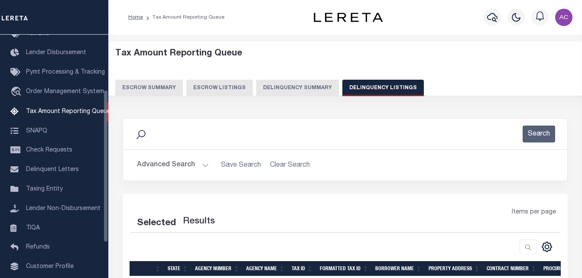
scroll to position [88, 0]
select select "100"
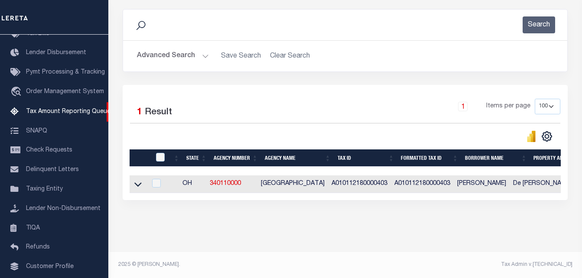
scroll to position [114, 0]
click at [137, 183] on icon at bounding box center [137, 185] width 7 height 4
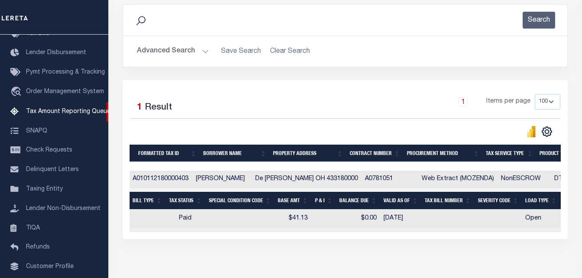
scroll to position [0, 0]
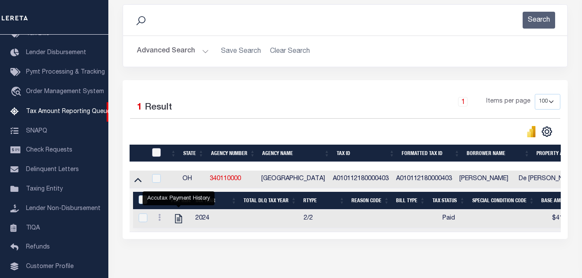
click at [155, 152] on input "checkbox" at bounding box center [156, 152] width 9 height 9
checkbox input "true"
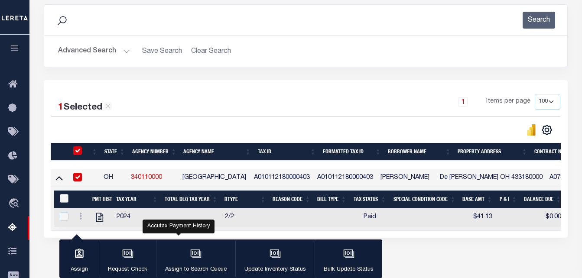
click at [62, 199] on input "&nbsp;" at bounding box center [64, 198] width 9 height 9
checkbox input "true"
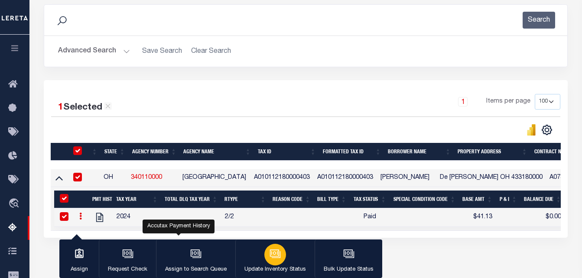
click at [278, 257] on icon "button" at bounding box center [275, 253] width 11 height 11
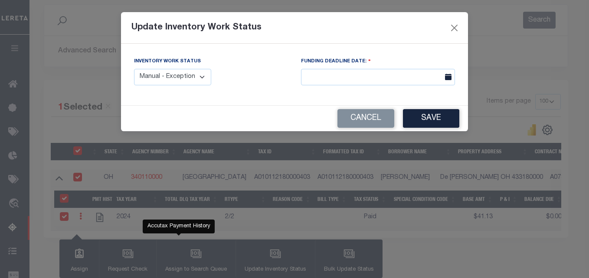
click at [195, 81] on select "Manual - Exception Pended - Awaiting Search Late Add Exception Completed" at bounding box center [172, 77] width 77 height 17
select select "4"
click at [134, 69] on select "Manual - Exception Pended - Awaiting Search Late Add Exception Completed" at bounding box center [172, 77] width 77 height 17
click at [423, 121] on button "Save" at bounding box center [431, 118] width 56 height 19
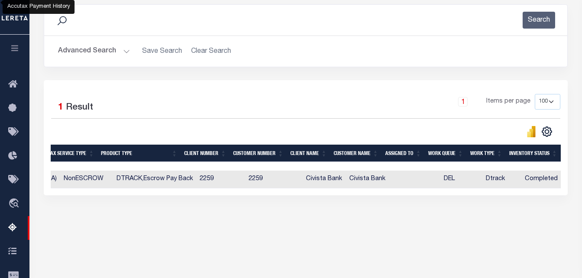
scroll to position [0, 267]
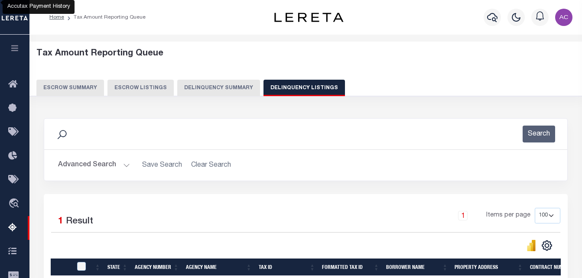
click at [102, 166] on button "Advanced Search" at bounding box center [94, 165] width 72 height 17
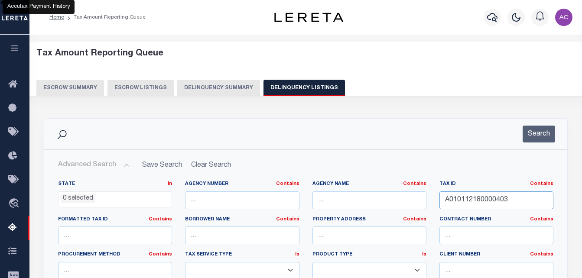
click at [491, 200] on input "A010112180000403" at bounding box center [496, 201] width 114 height 18
paste input "3900"
type input "A010112180003900"
click at [540, 138] on button "Search" at bounding box center [539, 134] width 33 height 17
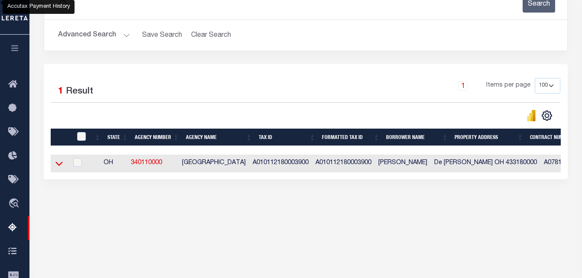
click at [57, 167] on icon at bounding box center [58, 163] width 7 height 9
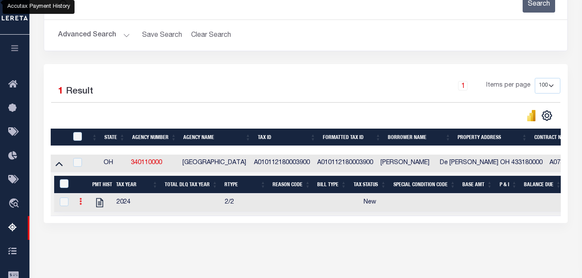
click at [83, 205] on link at bounding box center [81, 202] width 10 height 7
click at [85, 218] on link at bounding box center [90, 215] width 29 height 14
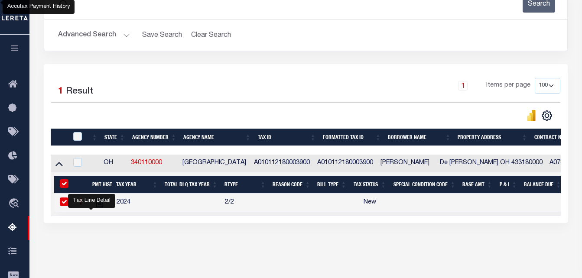
checkbox input "true"
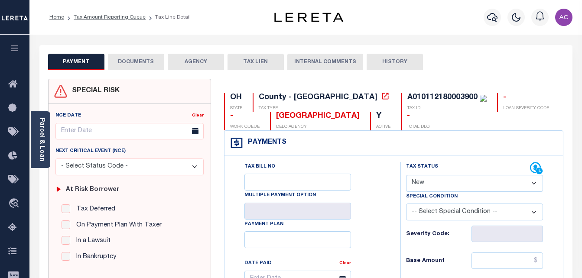
click at [427, 180] on select "- Select Status Code - Open Due/Unpaid Paid Incomplete No Tax Due Internal Refu…" at bounding box center [474, 183] width 137 height 17
select select "PYD"
click at [406, 176] on select "- Select Status Code - Open Due/Unpaid Paid Incomplete No Tax Due Internal Refu…" at bounding box center [474, 183] width 137 height 17
type input "[DATE]"
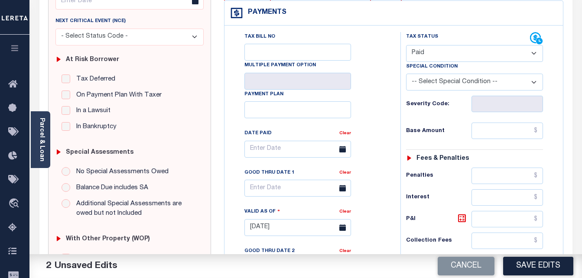
scroll to position [173, 0]
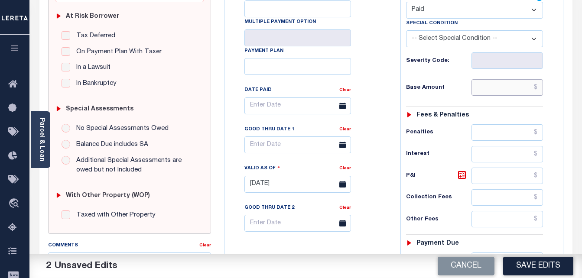
click at [492, 90] on input "text" at bounding box center [508, 87] width 72 height 16
paste input "940.11"
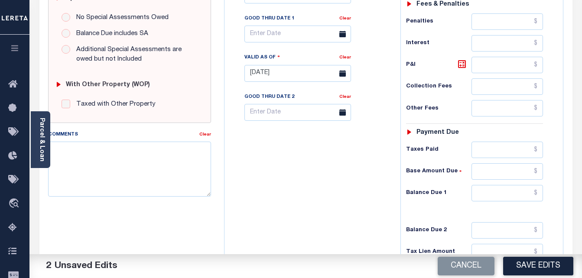
scroll to position [303, 0]
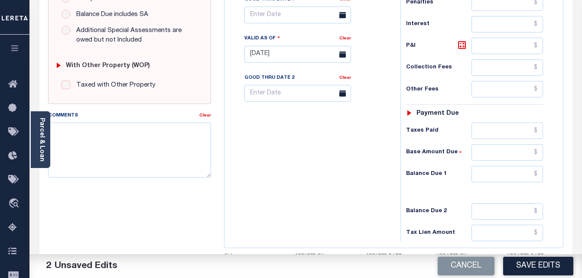
type input "$940.11"
click at [496, 179] on input "text" at bounding box center [508, 174] width 72 height 16
type input "$0.00"
click at [534, 267] on button "Save Edits" at bounding box center [538, 266] width 70 height 19
checkbox input "false"
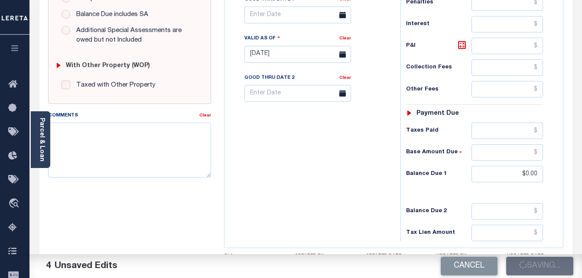
checkbox input "false"
type input "$940.11"
type input "$0"
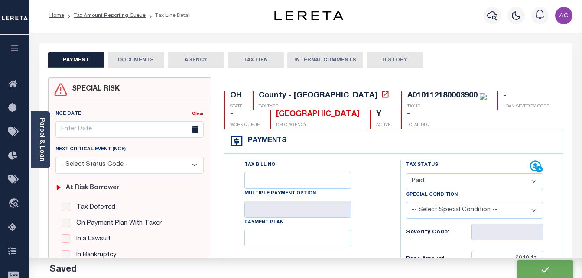
scroll to position [0, 0]
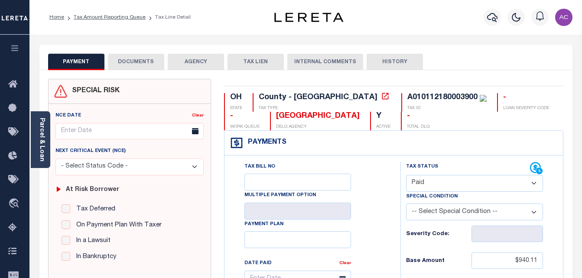
click at [143, 65] on button "DOCUMENTS" at bounding box center [136, 62] width 56 height 16
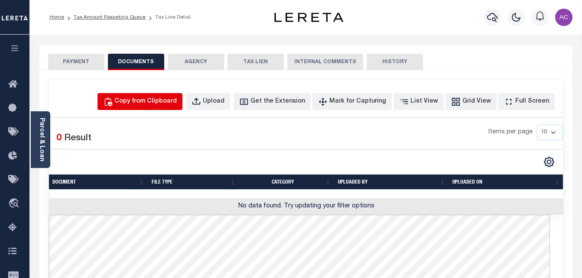
click at [169, 105] on div "Copy from Clipboard" at bounding box center [145, 102] width 62 height 10
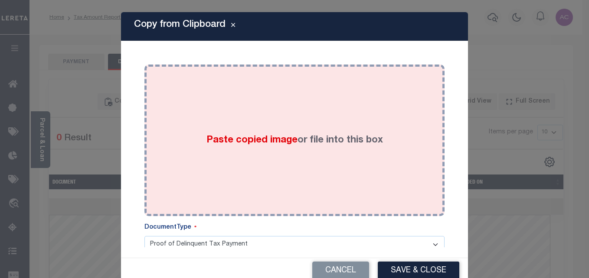
click at [153, 140] on div "Paste copied image or file into this box" at bounding box center [294, 140] width 287 height 139
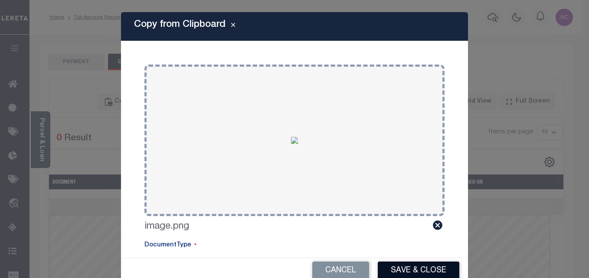
click at [428, 268] on button "Save & Close" at bounding box center [417, 271] width 81 height 19
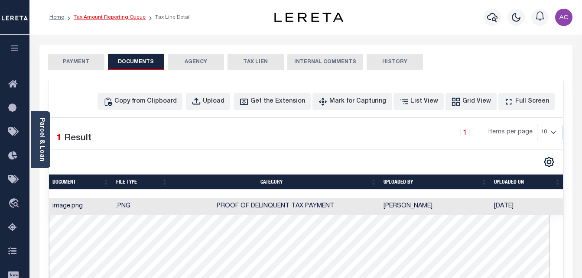
click at [108, 18] on link "Tax Amount Reporting Queue" at bounding box center [110, 17] width 72 height 5
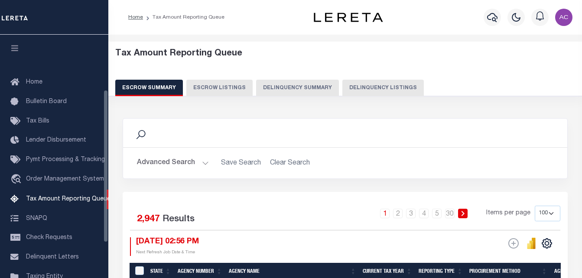
select select "100"
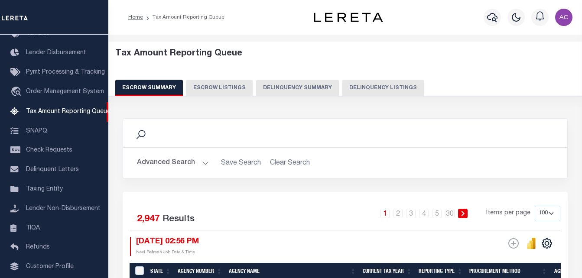
click at [368, 85] on button "Delinquency Listings" at bounding box center [382, 88] width 81 height 16
select select "100"
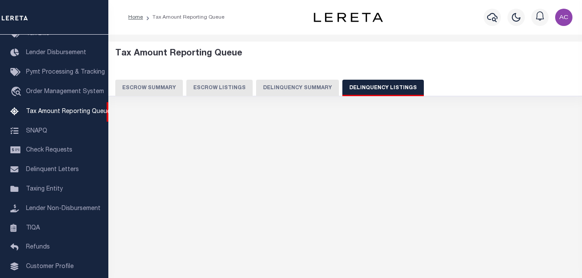
select select "100"
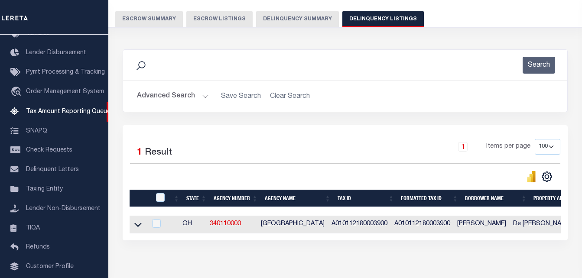
scroll to position [117, 0]
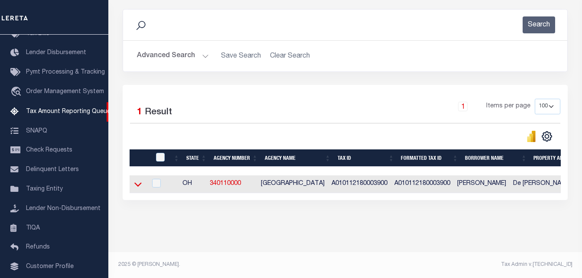
click at [139, 184] on icon at bounding box center [137, 184] width 7 height 9
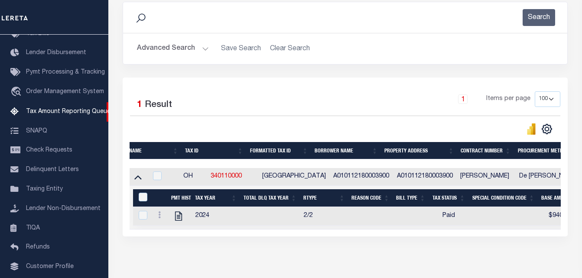
scroll to position [0, 0]
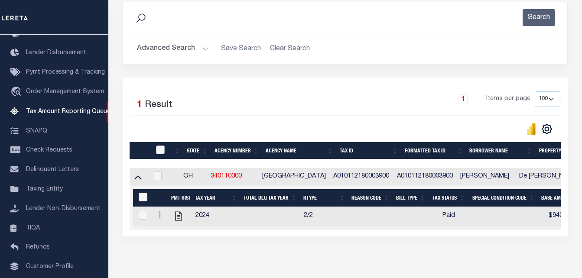
click at [158, 151] on input "checkbox" at bounding box center [160, 150] width 9 height 9
checkbox input "true"
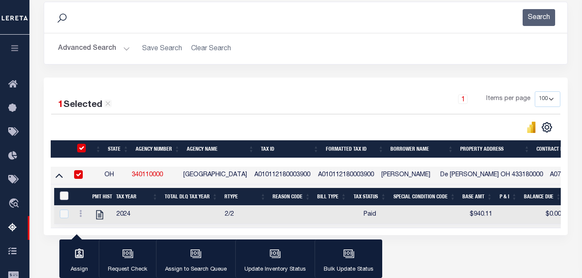
click at [64, 197] on input "&nbsp;" at bounding box center [64, 196] width 9 height 9
checkbox input "true"
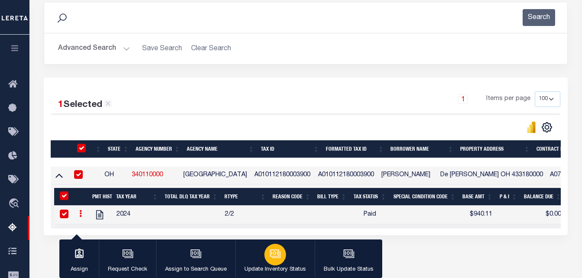
click at [277, 255] on icon "button" at bounding box center [275, 253] width 11 height 11
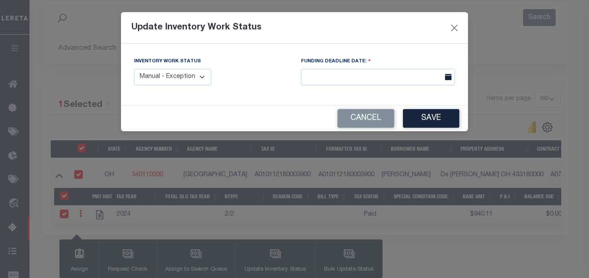
click at [206, 81] on select "Manual - Exception Pended - Awaiting Search Late Add Exception Completed" at bounding box center [172, 77] width 77 height 17
select select "4"
click at [134, 69] on select "Manual - Exception Pended - Awaiting Search Late Add Exception Completed" at bounding box center [172, 77] width 77 height 17
click at [431, 118] on button "Save" at bounding box center [431, 118] width 56 height 19
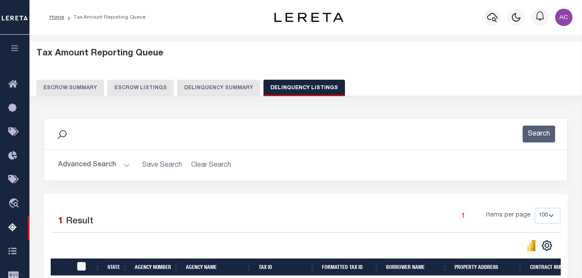
drag, startPoint x: 84, startPoint y: 169, endPoint x: 94, endPoint y: 170, distance: 10.4
click at [84, 169] on button "Advanced Search" at bounding box center [94, 165] width 72 height 17
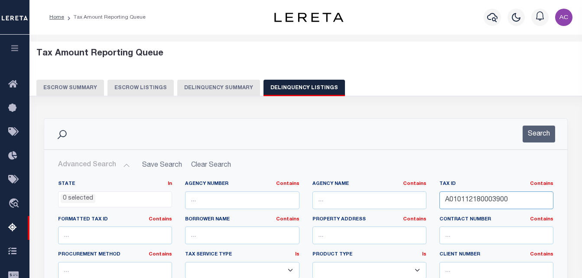
click at [458, 200] on input "A010112180003900" at bounding box center [496, 201] width 114 height 18
drag, startPoint x: 458, startPoint y: 200, endPoint x: 433, endPoint y: 216, distance: 29.2
click at [458, 202] on input "A010112180003900" at bounding box center [496, 201] width 114 height 18
paste input "31400013"
type input "A010113140001300"
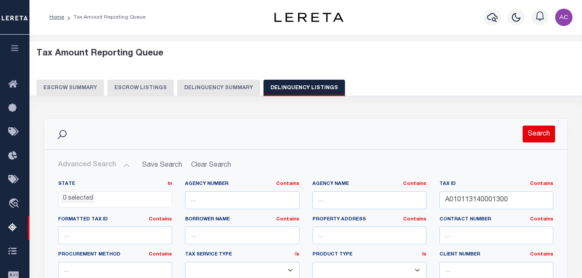
click at [540, 134] on button "Search" at bounding box center [539, 134] width 33 height 17
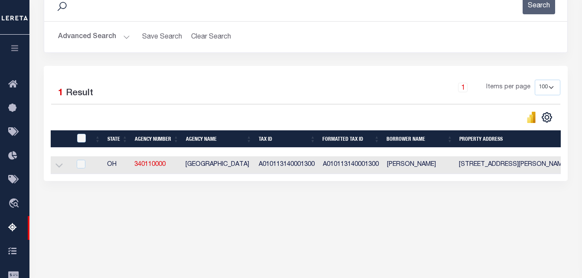
scroll to position [181, 0]
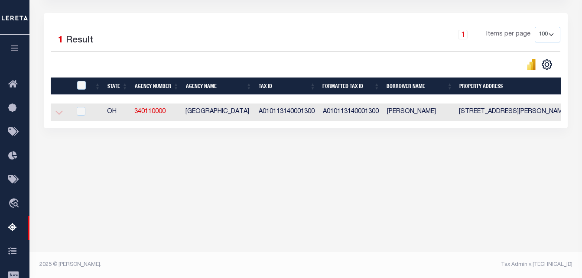
click at [57, 117] on icon at bounding box center [58, 112] width 7 height 9
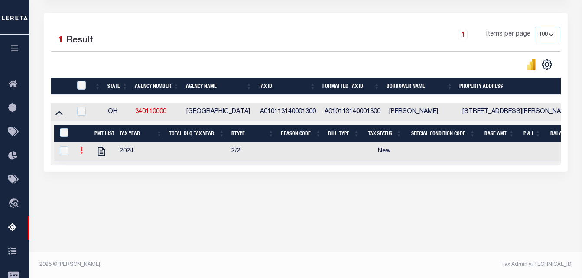
click at [83, 153] on link at bounding box center [82, 151] width 10 height 7
click at [98, 167] on div "Edit Payment" at bounding box center [92, 166] width 43 height 14
click at [81, 153] on icon at bounding box center [81, 150] width 3 height 7
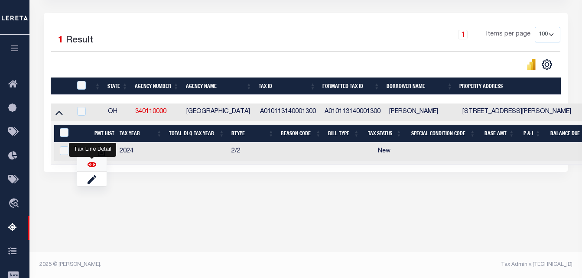
click at [88, 169] on img "" at bounding box center [92, 164] width 9 height 9
checkbox input "true"
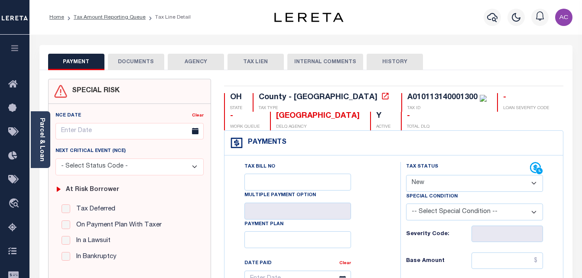
click at [430, 186] on select "- Select Status Code - Open Due/Unpaid Paid Incomplete No Tax Due Internal Refu…" at bounding box center [474, 183] width 137 height 17
select select "PYD"
click at [406, 176] on select "- Select Status Code - Open Due/Unpaid Paid Incomplete No Tax Due Internal Refu…" at bounding box center [474, 183] width 137 height 17
type input "[DATE]"
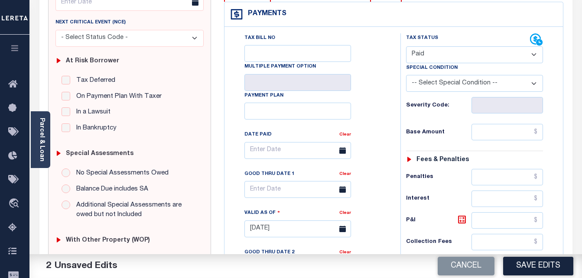
scroll to position [130, 0]
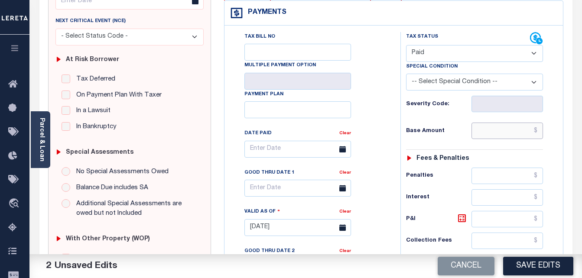
click at [489, 139] on input "text" at bounding box center [508, 131] width 72 height 16
paste input "2,053.38"
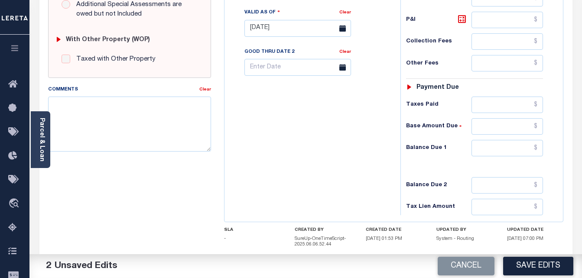
scroll to position [347, 0]
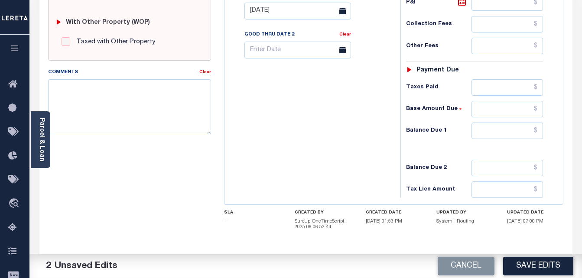
type input "$2,053.38"
click at [488, 130] on input "text" at bounding box center [508, 131] width 72 height 16
type input "$0.00"
click at [530, 265] on button "Save Edits" at bounding box center [538, 266] width 70 height 19
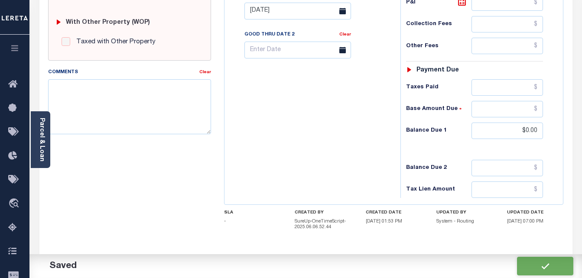
checkbox input "false"
type input "$2,053.38"
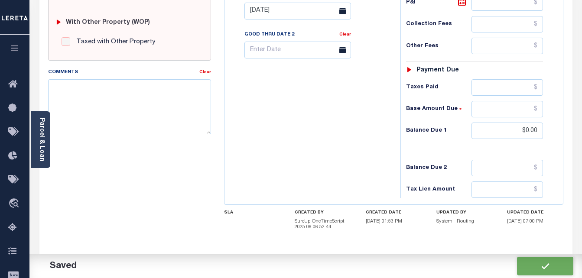
type input "$0"
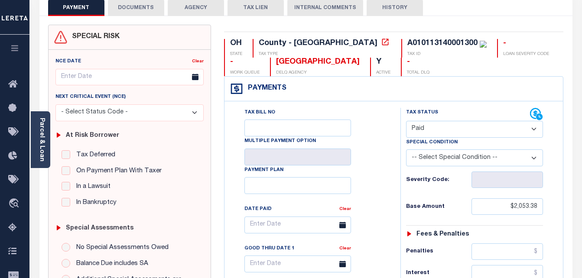
scroll to position [43, 0]
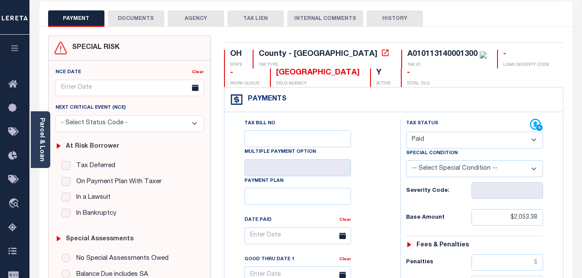
click at [130, 21] on button "DOCUMENTS" at bounding box center [136, 18] width 56 height 16
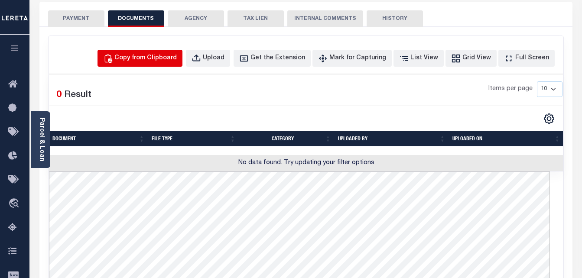
click at [153, 52] on button "Copy from Clipboard" at bounding box center [140, 58] width 85 height 17
select select "POP"
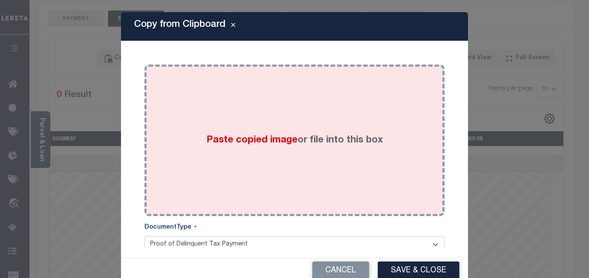
click at [153, 128] on div "Paste copied image or file into this box" at bounding box center [294, 140] width 287 height 139
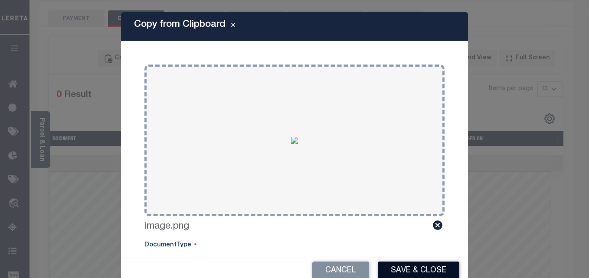
click at [425, 270] on button "Save & Close" at bounding box center [417, 271] width 81 height 19
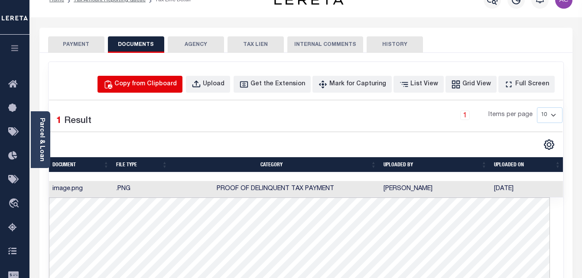
scroll to position [0, 0]
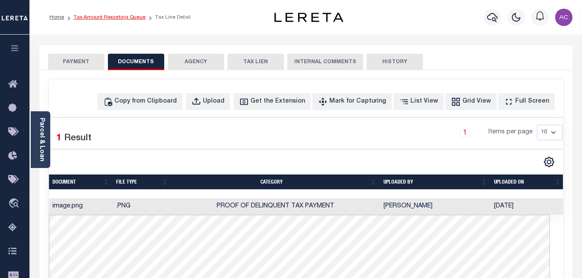
click at [110, 15] on link "Tax Amount Reporting Queue" at bounding box center [110, 17] width 72 height 5
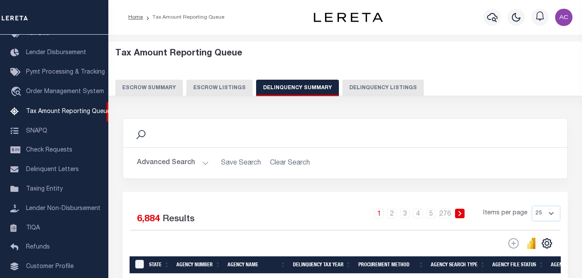
click at [349, 88] on button "Delinquency Listings" at bounding box center [382, 88] width 81 height 16
select select "100"
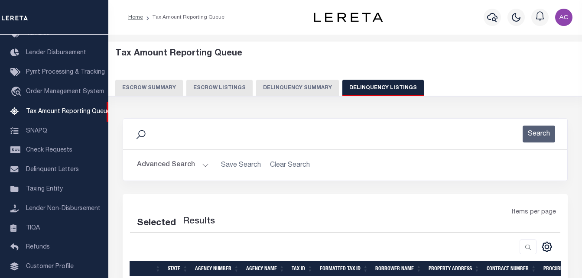
select select "100"
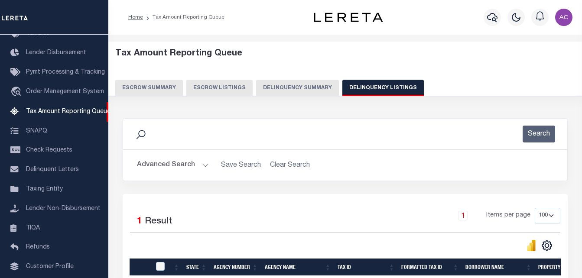
scroll to position [114, 0]
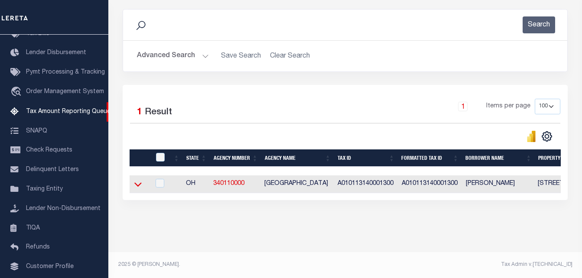
click at [138, 182] on icon at bounding box center [137, 184] width 7 height 9
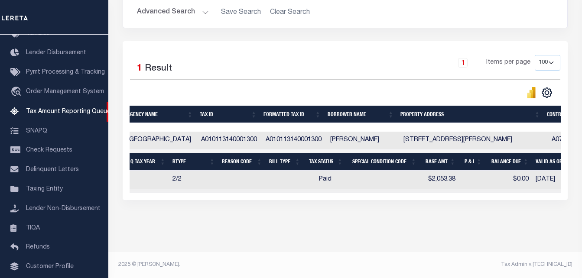
scroll to position [0, 0]
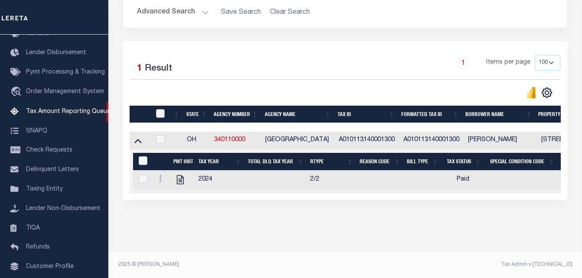
click at [163, 109] on input "checkbox" at bounding box center [160, 113] width 9 height 9
checkbox input "true"
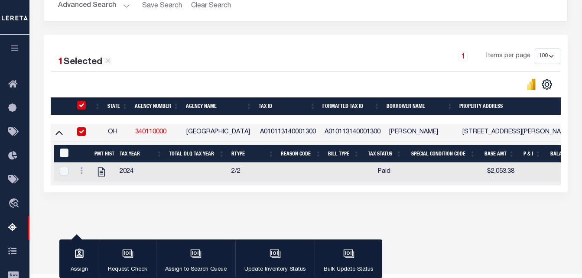
click at [58, 154] on div "&nbsp;" at bounding box center [66, 154] width 16 height 10
click at [65, 156] on input "&nbsp;" at bounding box center [64, 153] width 9 height 9
checkbox input "true"
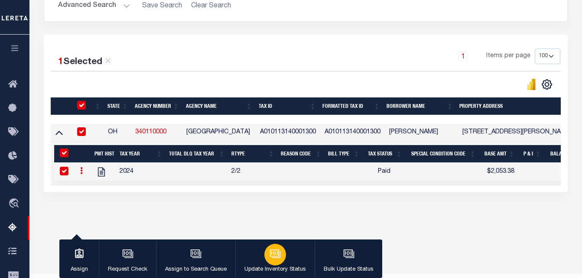
click at [271, 263] on div "button" at bounding box center [275, 255] width 22 height 22
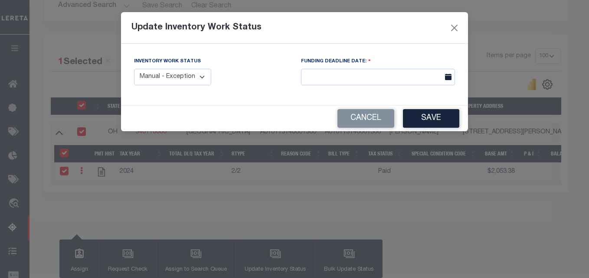
click at [201, 76] on select "Manual - Exception Pended - Awaiting Search Late Add Exception Completed" at bounding box center [172, 77] width 77 height 17
select select "4"
click at [134, 69] on select "Manual - Exception Pended - Awaiting Search Late Add Exception Completed" at bounding box center [172, 77] width 77 height 17
click at [425, 119] on button "Save" at bounding box center [431, 118] width 56 height 19
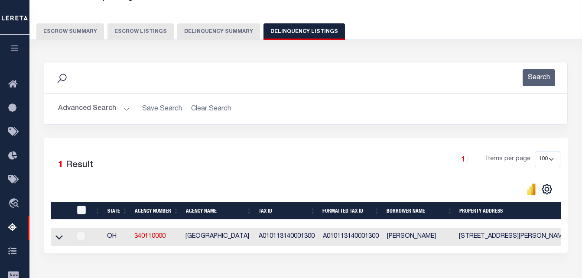
scroll to position [29, 0]
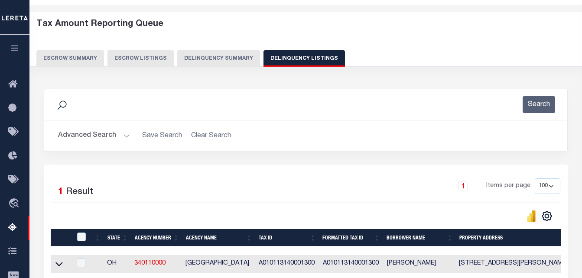
click at [89, 132] on button "Advanced Search" at bounding box center [94, 135] width 72 height 17
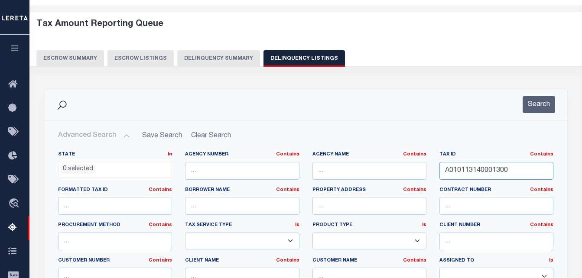
click at [462, 173] on input "A010113140001300" at bounding box center [496, 171] width 114 height 18
paste input "B0402120200006"
type input "B040212020000600"
click at [538, 95] on div "Search" at bounding box center [305, 104] width 523 height 31
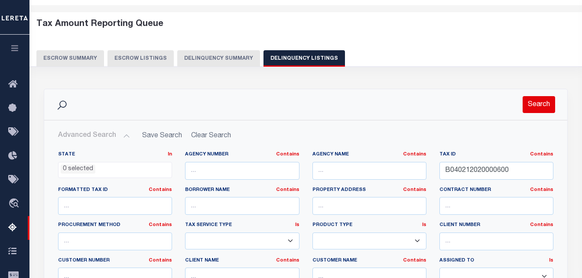
click at [537, 104] on button "Search" at bounding box center [539, 104] width 33 height 17
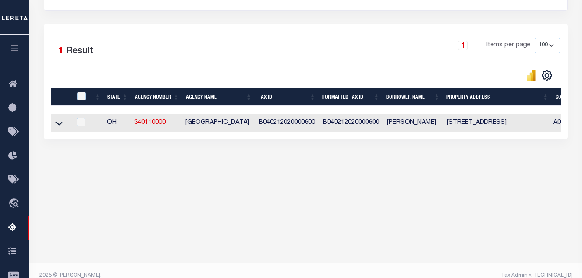
scroll to position [181, 0]
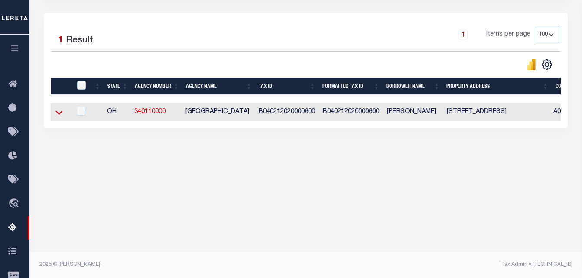
click at [55, 114] on icon at bounding box center [58, 112] width 7 height 9
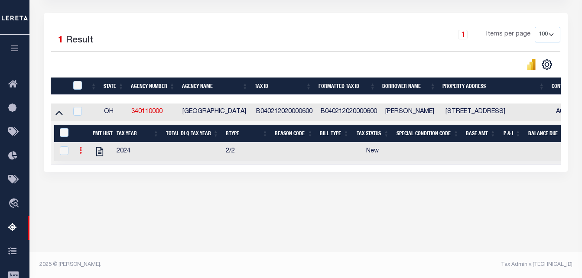
click at [79, 154] on icon at bounding box center [80, 150] width 3 height 7
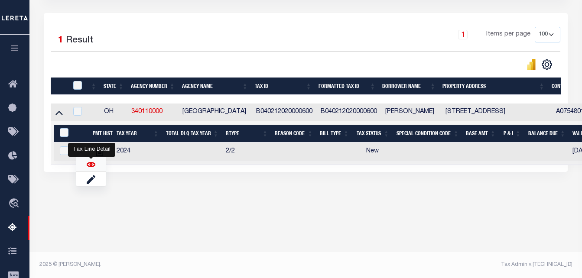
click at [92, 169] on img "" at bounding box center [91, 164] width 9 height 9
checkbox input "true"
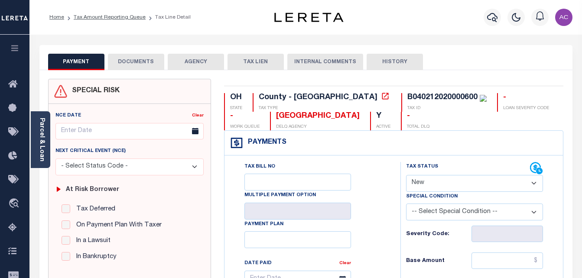
click at [423, 185] on select "- Select Status Code - Open Due/Unpaid Paid Incomplete No Tax Due Internal Refu…" at bounding box center [474, 183] width 137 height 17
select select "PYD"
click at [406, 176] on select "- Select Status Code - Open Due/Unpaid Paid Incomplete No Tax Due Internal Refu…" at bounding box center [474, 183] width 137 height 17
type input "[DATE]"
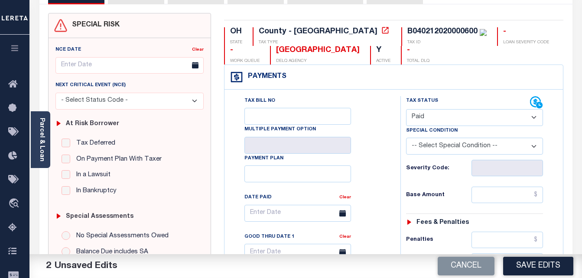
scroll to position [87, 0]
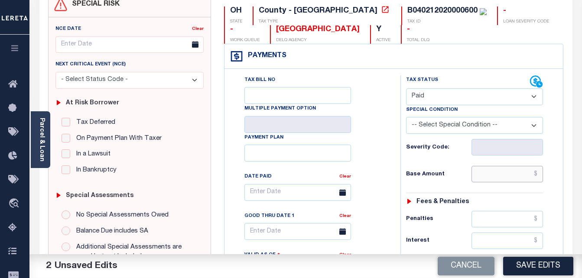
click at [485, 178] on input "text" at bounding box center [508, 174] width 72 height 16
paste input "2,964.11"
type input "$2,964.11"
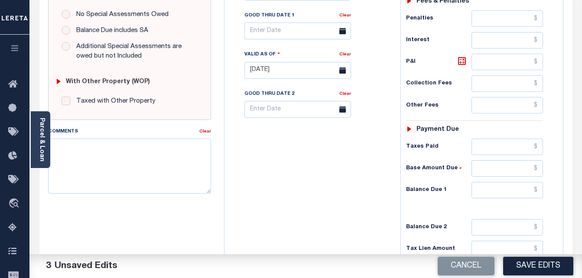
scroll to position [303, 0]
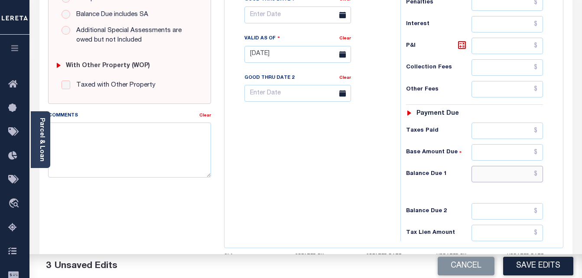
click at [491, 174] on input "text" at bounding box center [508, 174] width 72 height 16
type input "$0.00"
click at [549, 265] on button "Save Edits" at bounding box center [538, 266] width 70 height 19
checkbox input "false"
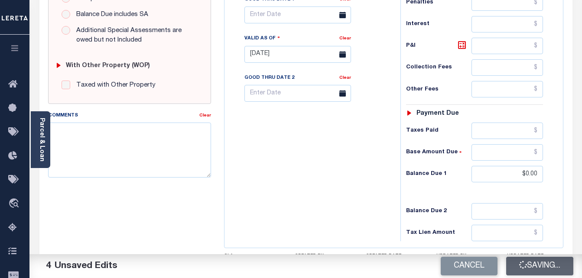
checkbox input "false"
type input "$2,964.11"
type input "$0"
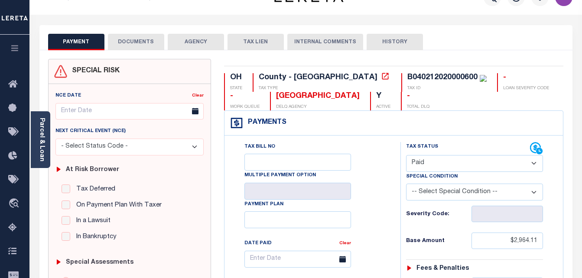
scroll to position [0, 0]
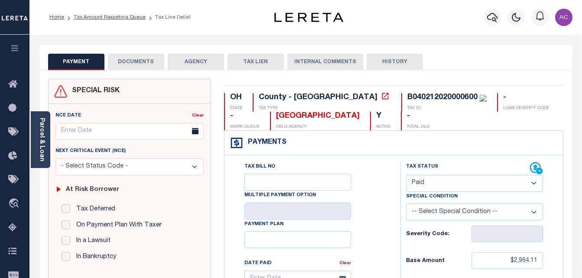
click at [139, 60] on button "DOCUMENTS" at bounding box center [136, 62] width 56 height 16
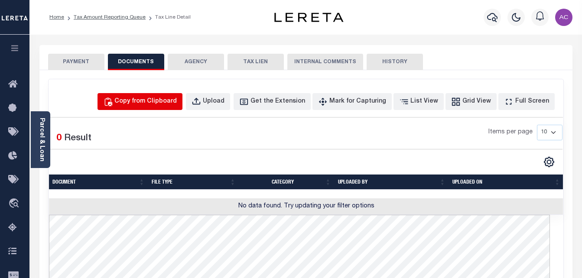
click at [168, 103] on div "Copy from Clipboard" at bounding box center [145, 102] width 62 height 10
select select "POP"
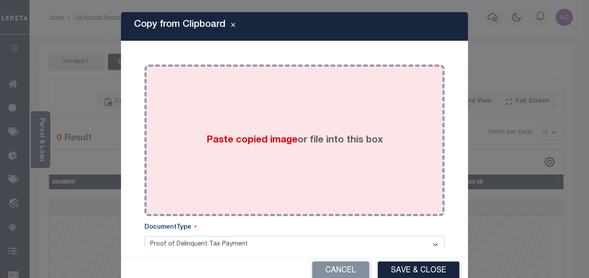
click at [155, 122] on div "Paste copied image or file into this box" at bounding box center [294, 140] width 287 height 139
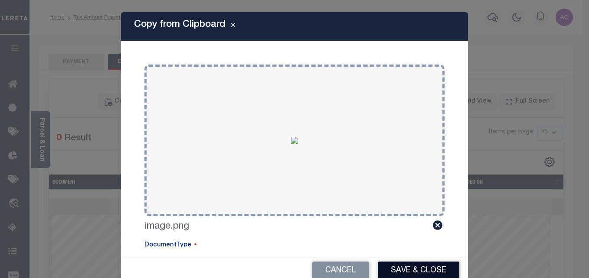
click at [410, 269] on button "Save & Close" at bounding box center [417, 271] width 81 height 19
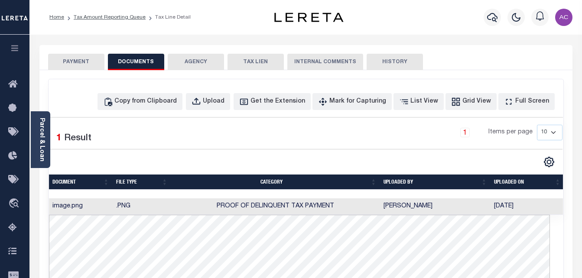
click at [101, 14] on li "Tax Amount Reporting Queue" at bounding box center [104, 17] width 81 height 8
click at [111, 16] on link "Tax Amount Reporting Queue" at bounding box center [110, 17] width 72 height 5
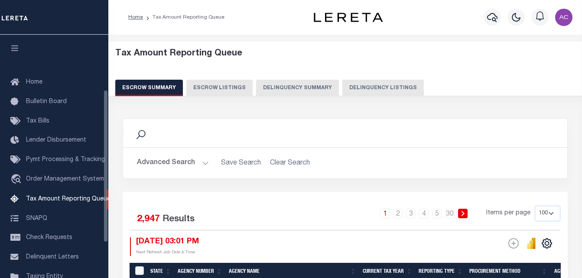
select select "100"
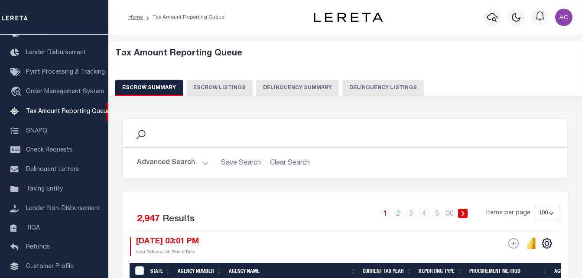
click at [358, 88] on button "Delinquency Listings" at bounding box center [382, 88] width 81 height 16
select select "100"
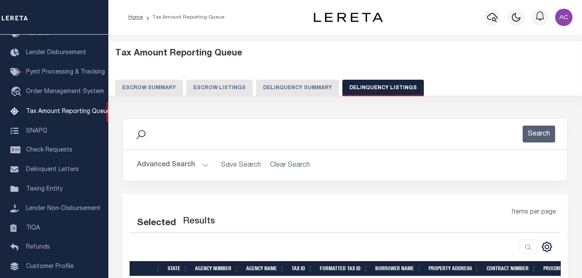
select select "100"
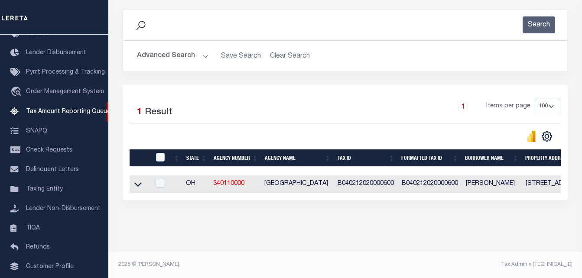
scroll to position [117, 0]
click at [138, 180] on icon at bounding box center [137, 184] width 7 height 9
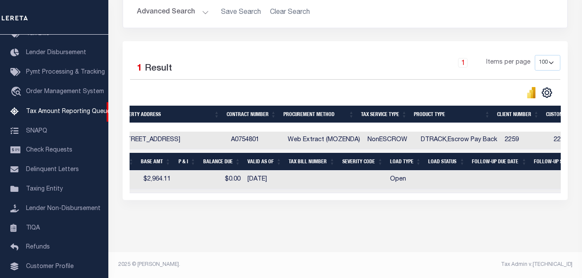
scroll to position [0, 0]
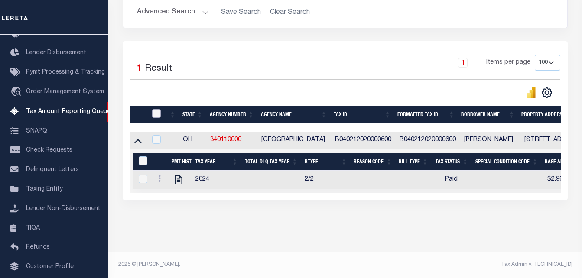
click at [157, 111] on input "checkbox" at bounding box center [156, 113] width 9 height 9
checkbox input "true"
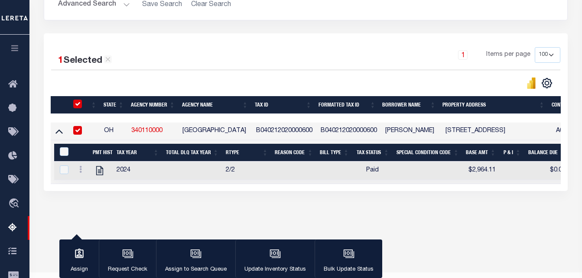
scroll to position [159, 0]
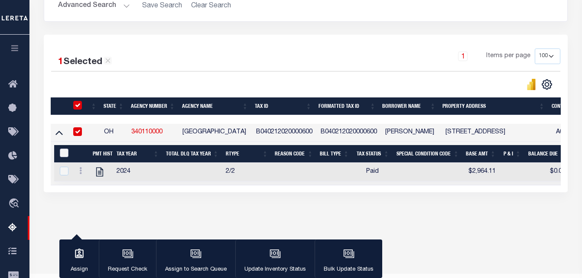
click at [62, 157] on input "&nbsp;" at bounding box center [64, 153] width 9 height 9
checkbox input "true"
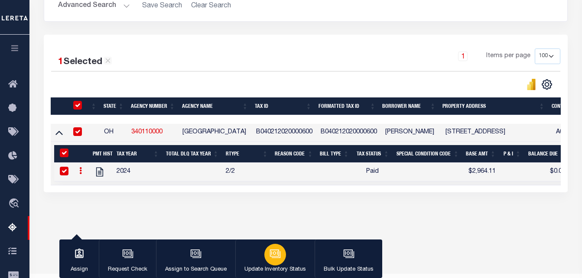
click at [282, 259] on div "button" at bounding box center [275, 255] width 22 height 22
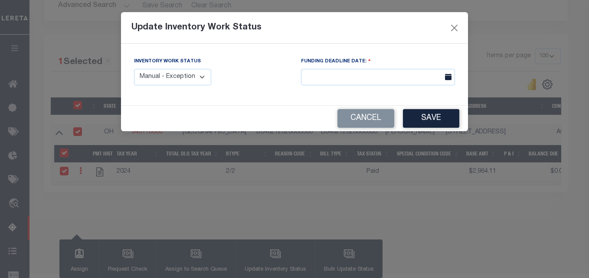
click at [201, 80] on select "Manual - Exception Pended - Awaiting Search Late Add Exception Completed" at bounding box center [172, 77] width 77 height 17
select select "4"
click at [134, 69] on select "Manual - Exception Pended - Awaiting Search Late Add Exception Completed" at bounding box center [172, 77] width 77 height 17
click at [439, 115] on button "Save" at bounding box center [431, 118] width 56 height 19
